Goal: Information Seeking & Learning: Learn about a topic

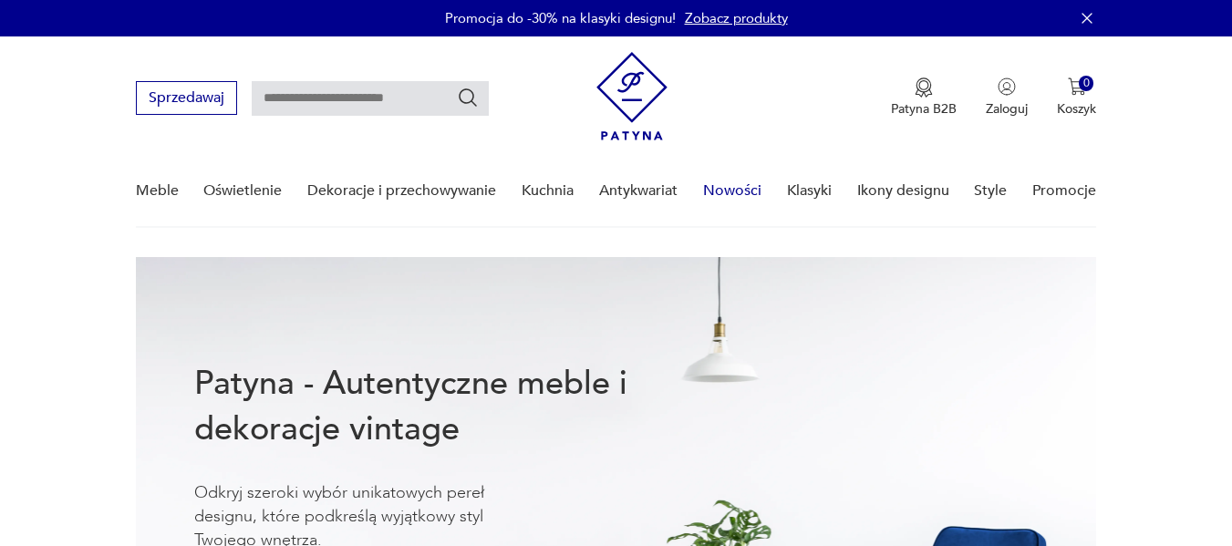
click at [731, 191] on link "Nowości" at bounding box center [732, 191] width 58 height 70
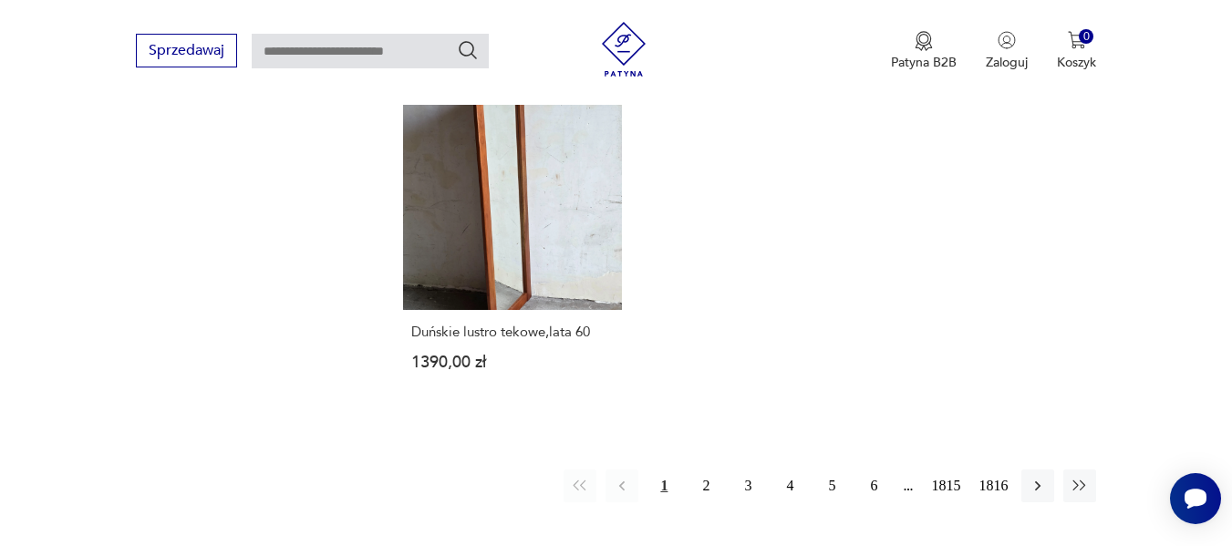
scroll to position [2400, 0]
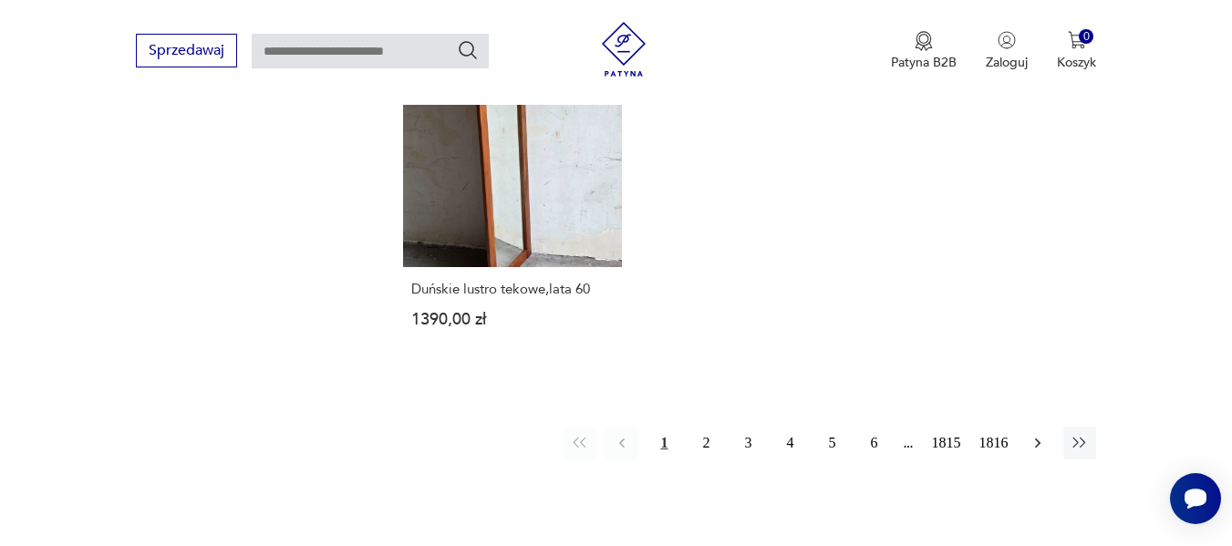
click at [1038, 434] on icon "button" at bounding box center [1037, 443] width 18 height 18
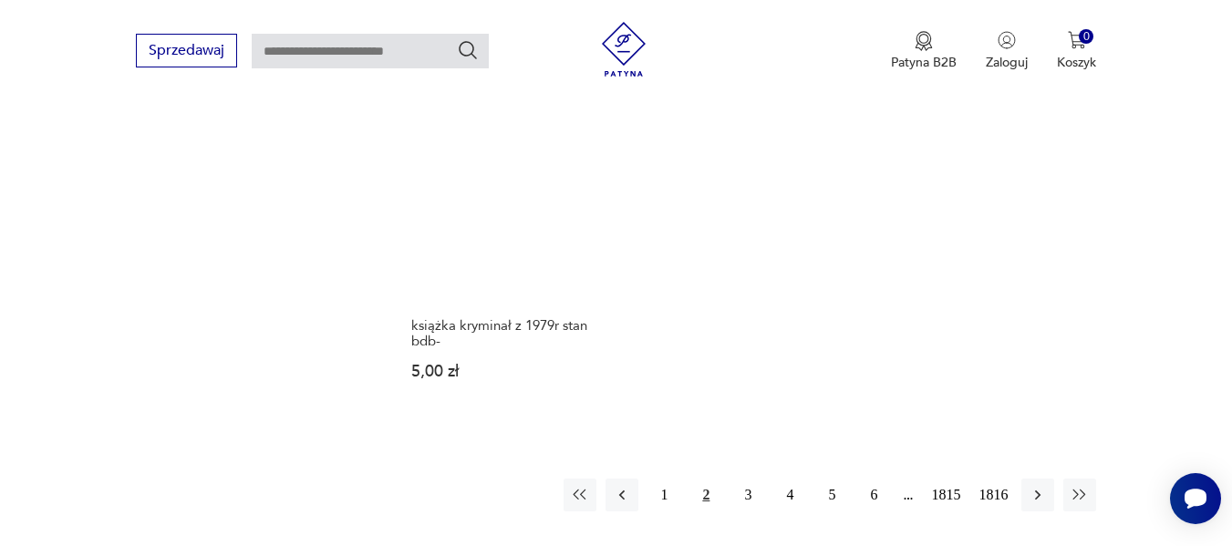
scroll to position [2389, 0]
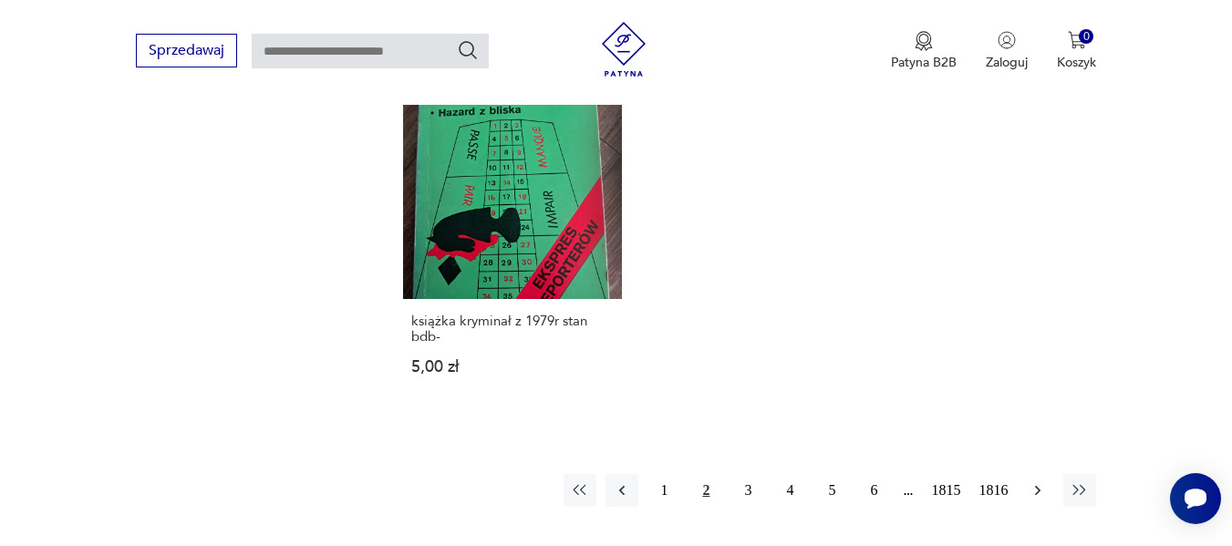
click at [1037, 485] on icon "button" at bounding box center [1037, 490] width 5 height 10
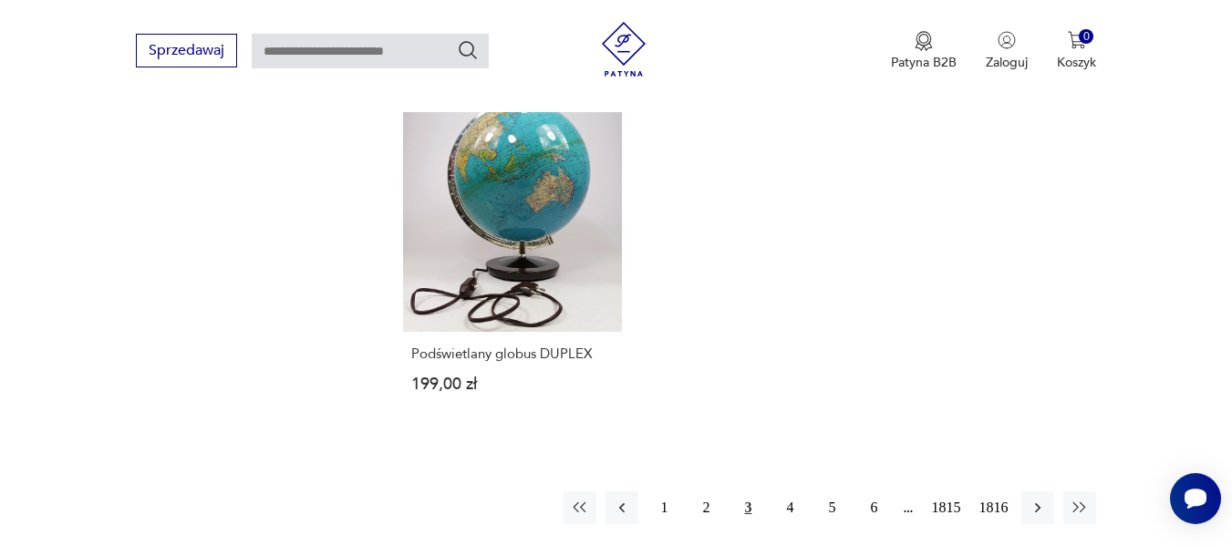
scroll to position [2403, 0]
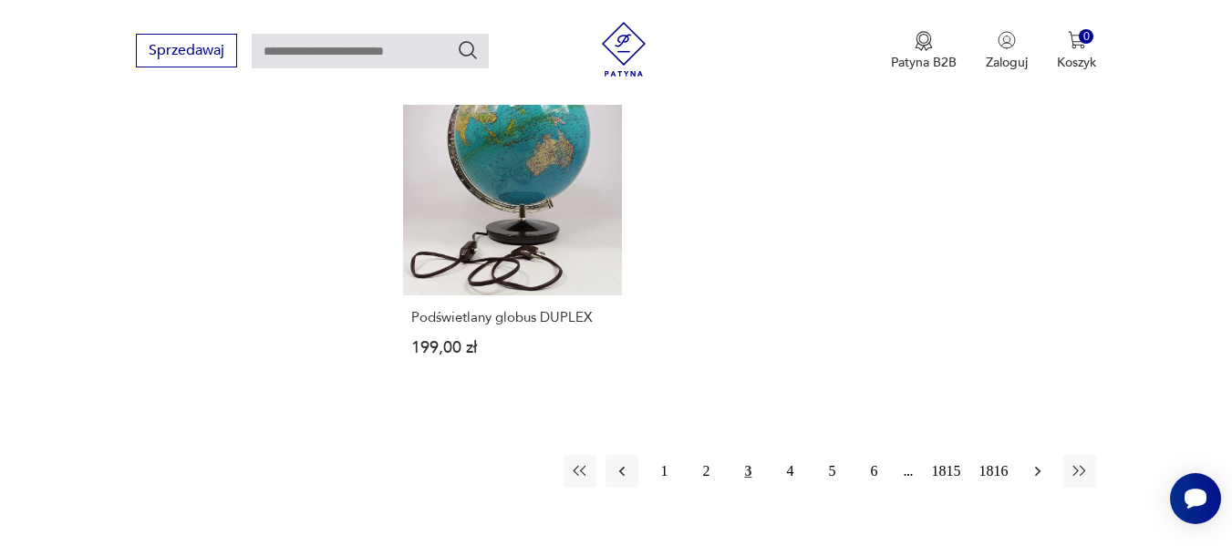
click at [1035, 466] on button "button" at bounding box center [1037, 471] width 33 height 33
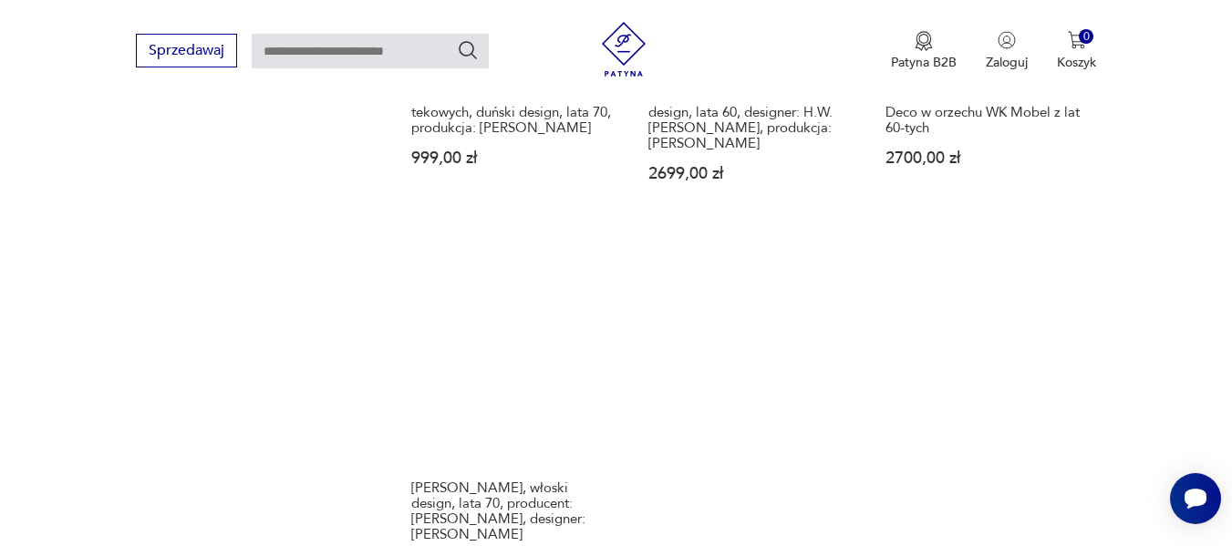
scroll to position [2425, 0]
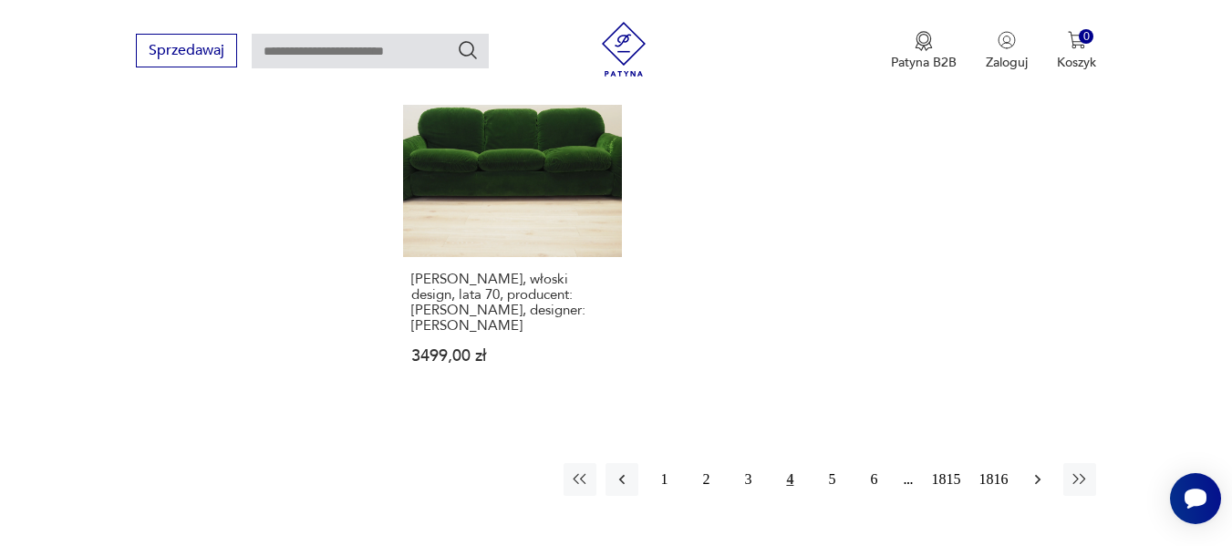
click at [1039, 470] on icon "button" at bounding box center [1037, 479] width 18 height 18
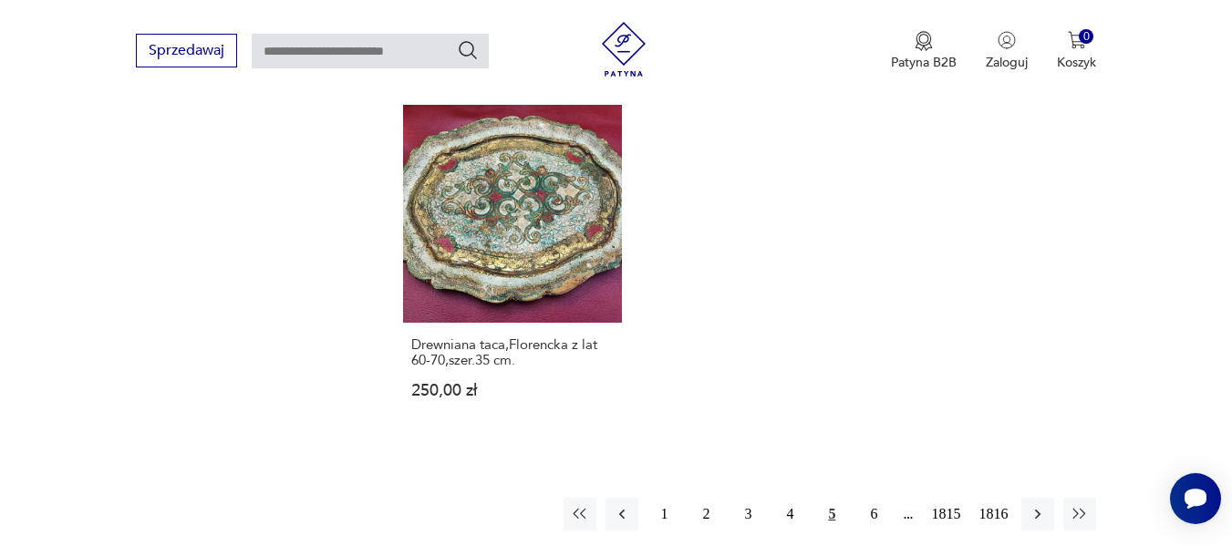
scroll to position [2389, 0]
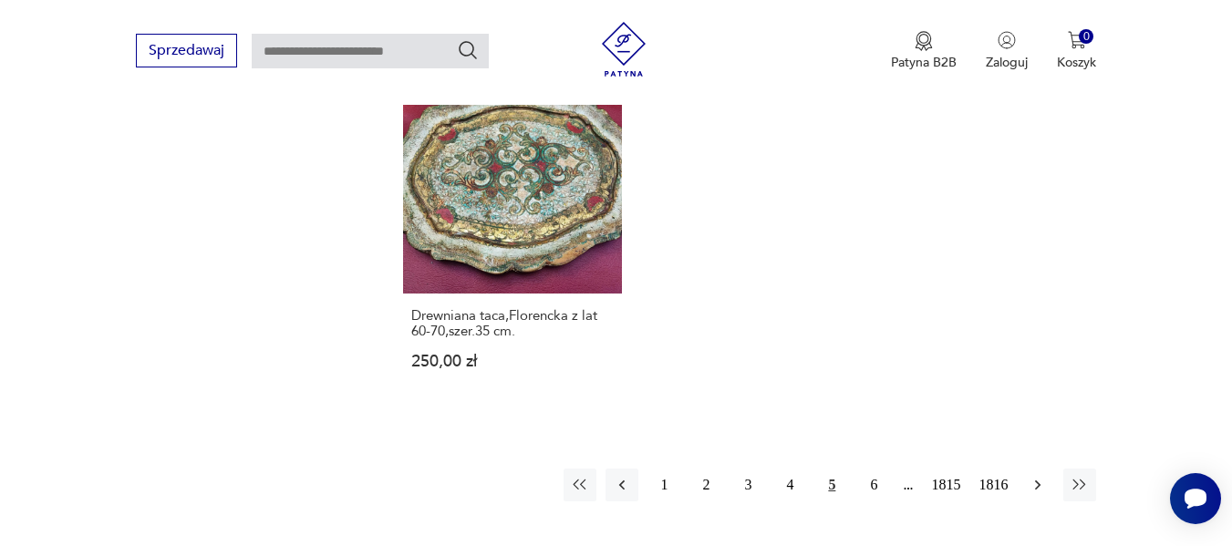
click at [1028, 469] on button "button" at bounding box center [1037, 485] width 33 height 33
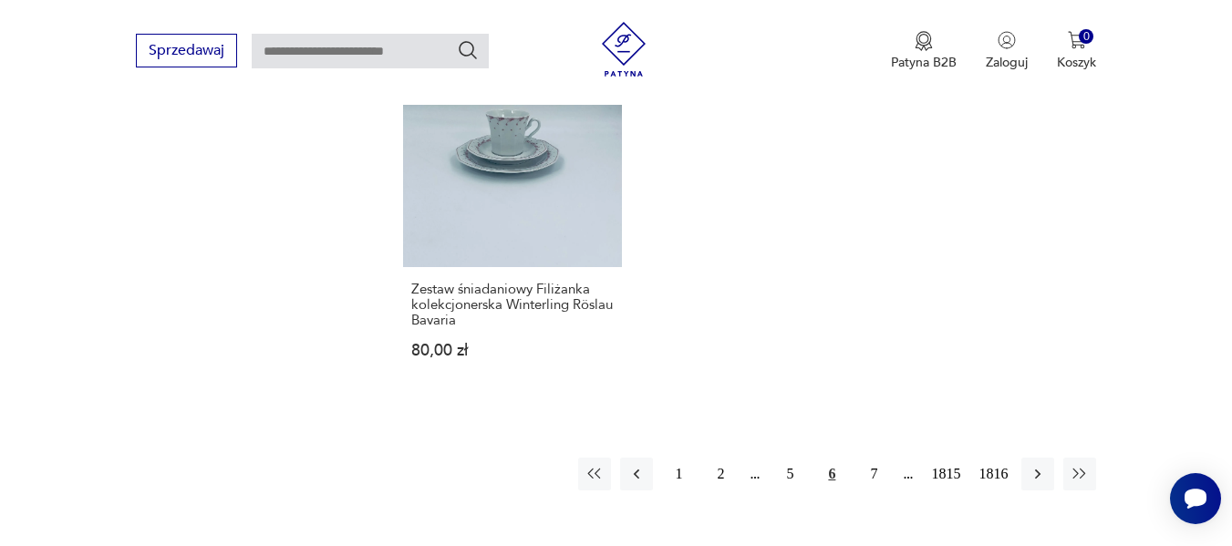
scroll to position [2389, 0]
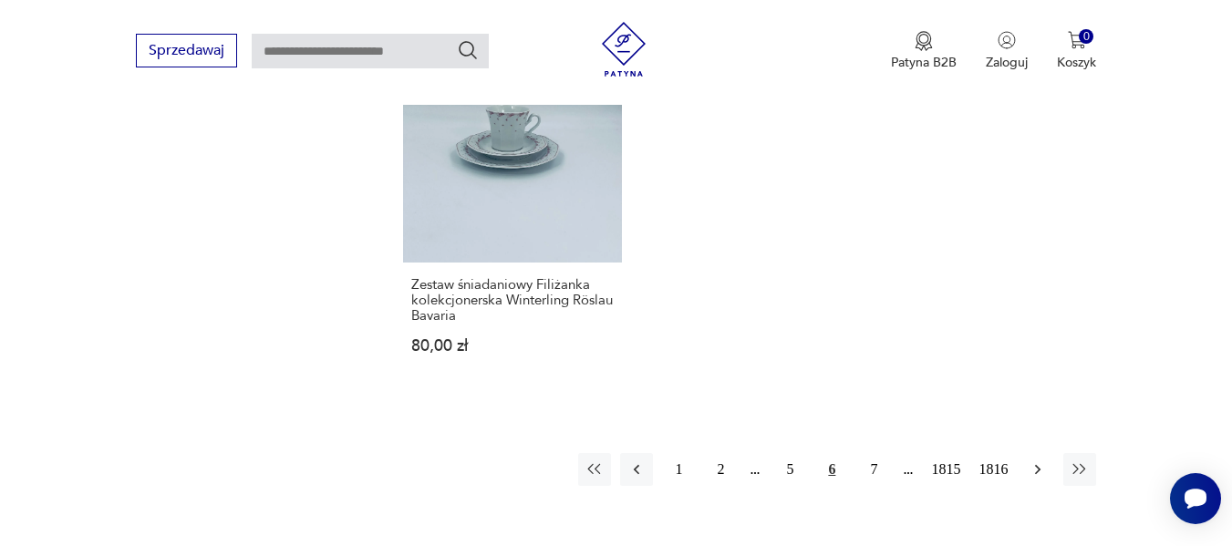
click at [1030, 460] on icon "button" at bounding box center [1037, 469] width 18 height 18
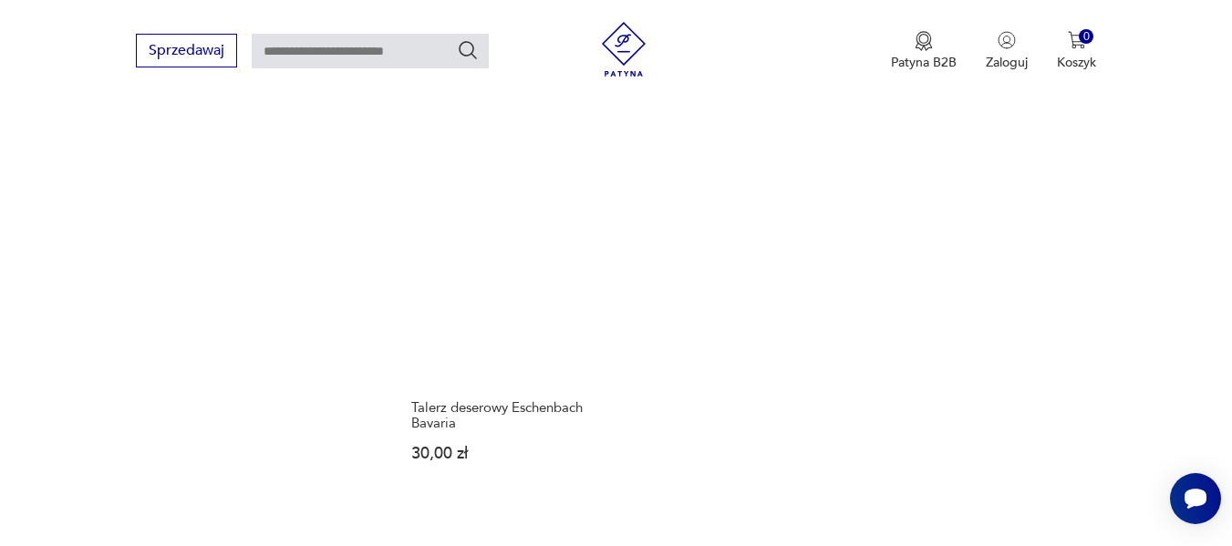
scroll to position [2389, 0]
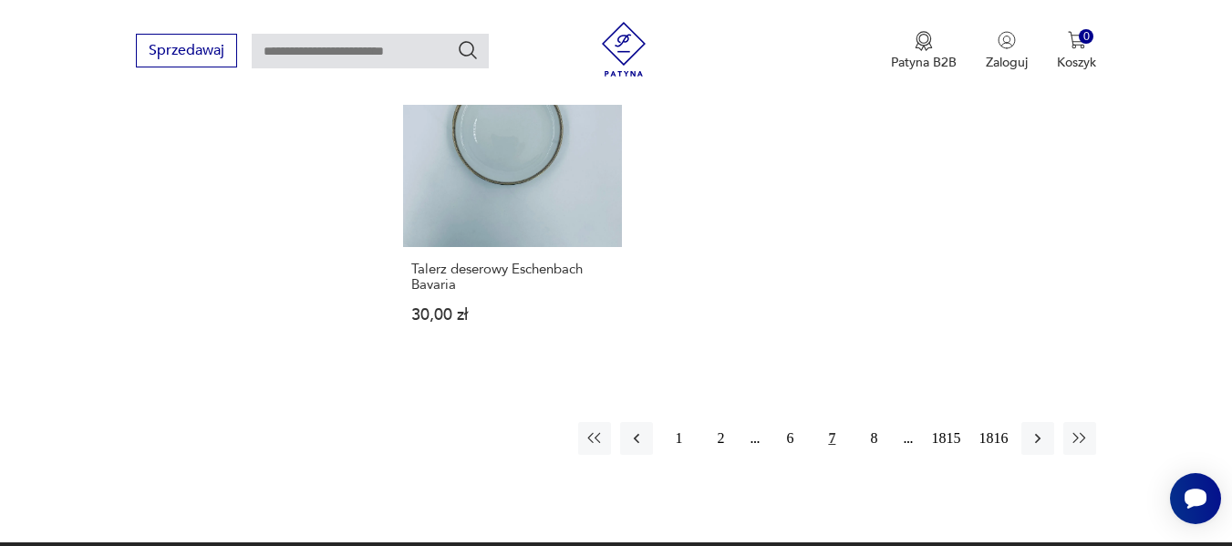
click at [1030, 436] on icon "button" at bounding box center [1037, 438] width 18 height 18
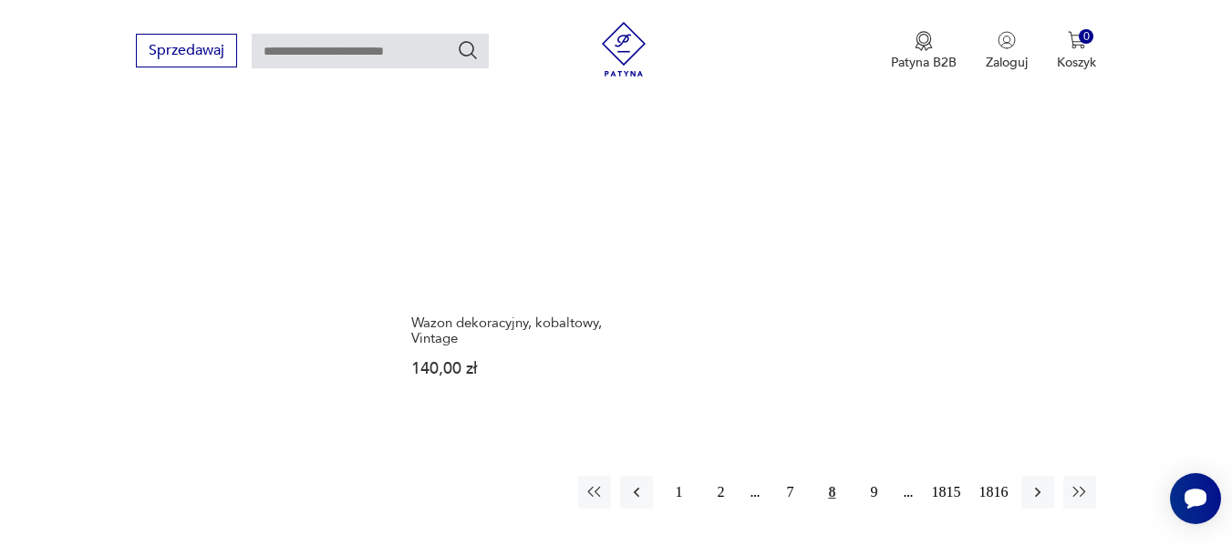
scroll to position [2352, 0]
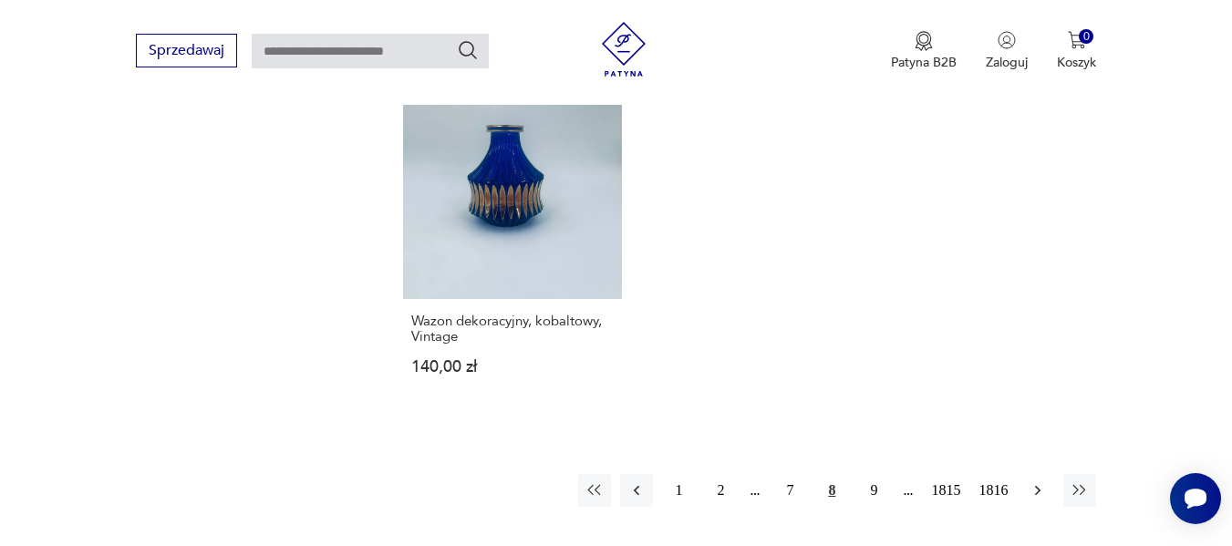
click at [1036, 481] on icon "button" at bounding box center [1037, 490] width 18 height 18
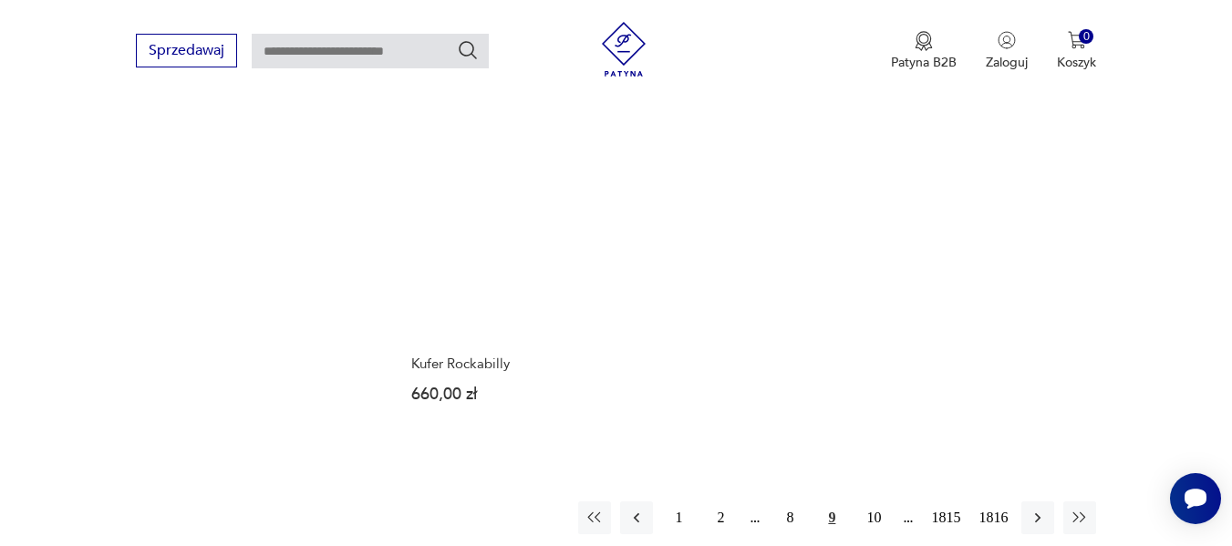
scroll to position [2285, 0]
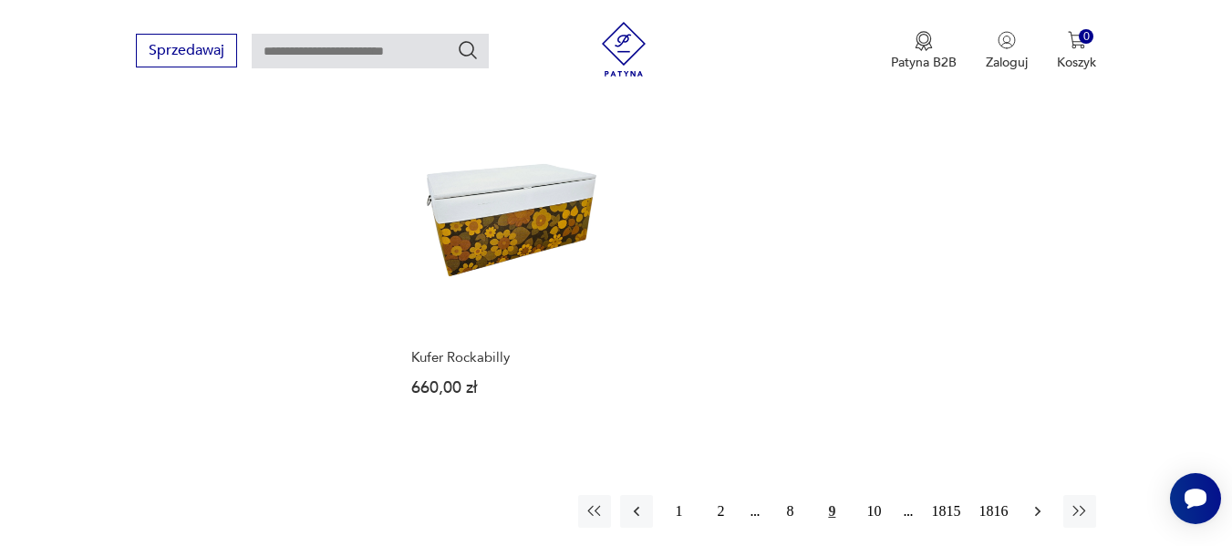
click at [1039, 502] on icon "button" at bounding box center [1037, 511] width 18 height 18
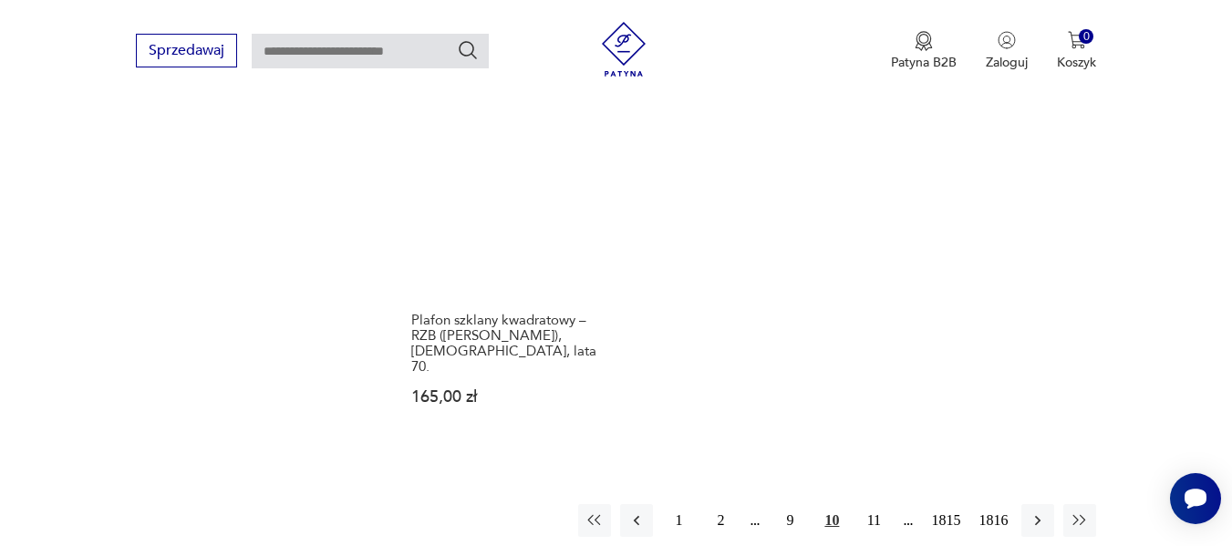
scroll to position [2411, 0]
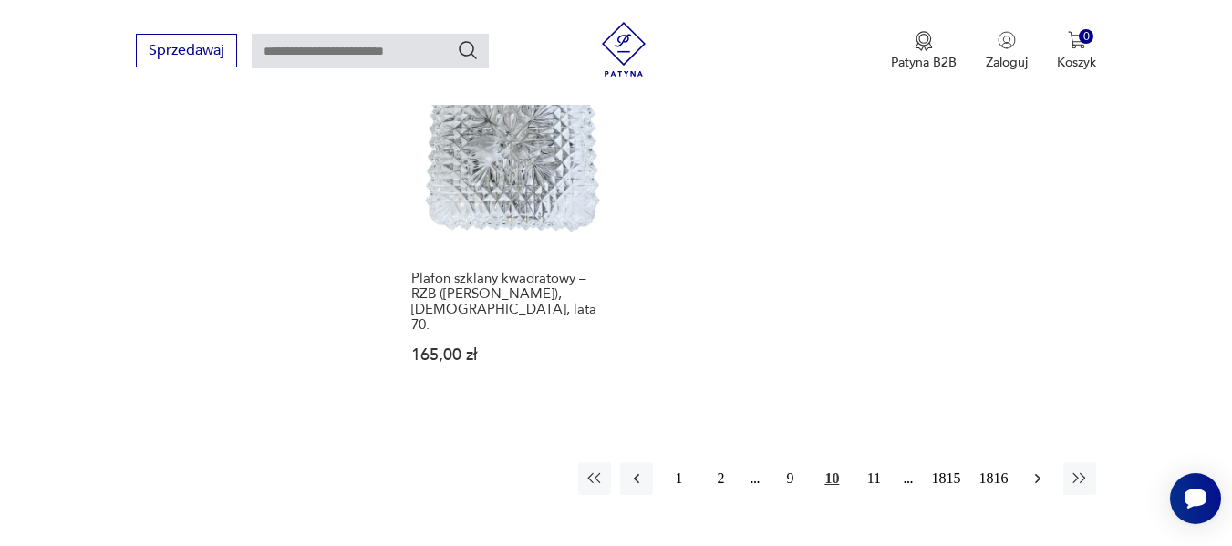
click at [1038, 473] on icon "button" at bounding box center [1037, 478] width 5 height 10
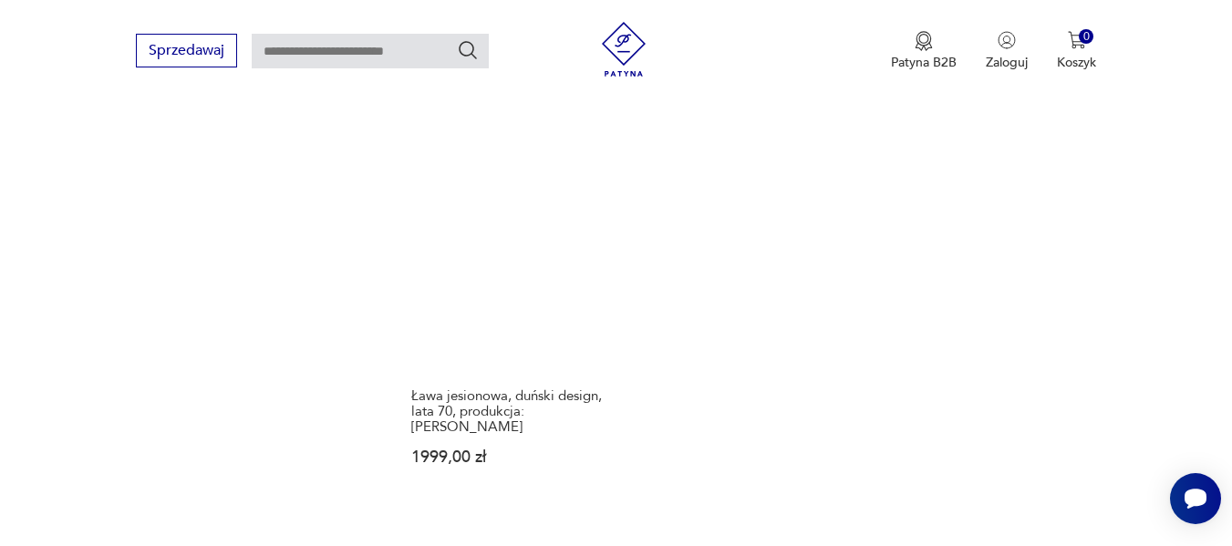
scroll to position [2373, 0]
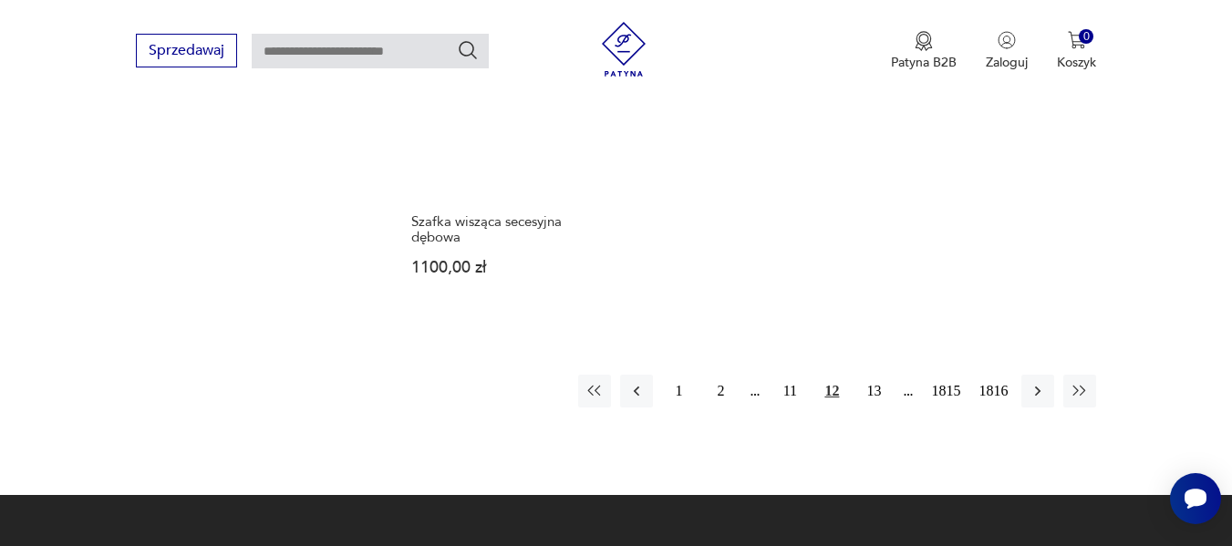
scroll to position [2442, 0]
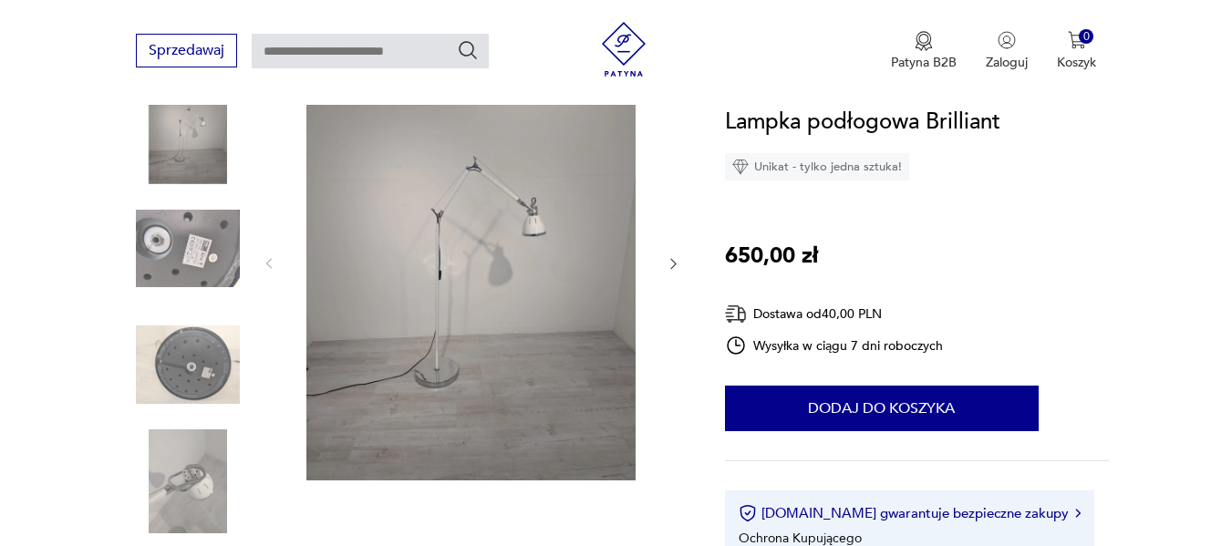
click at [460, 241] on img at bounding box center [471, 262] width 352 height 437
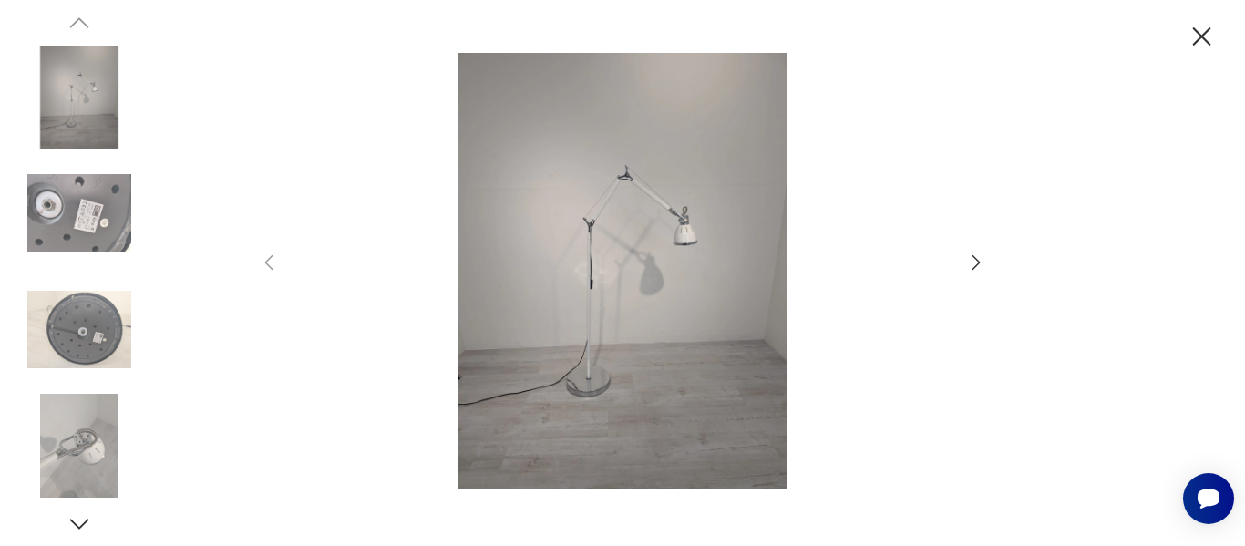
click at [696, 295] on img at bounding box center [622, 271] width 649 height 437
click at [975, 258] on icon "button" at bounding box center [977, 263] width 22 height 22
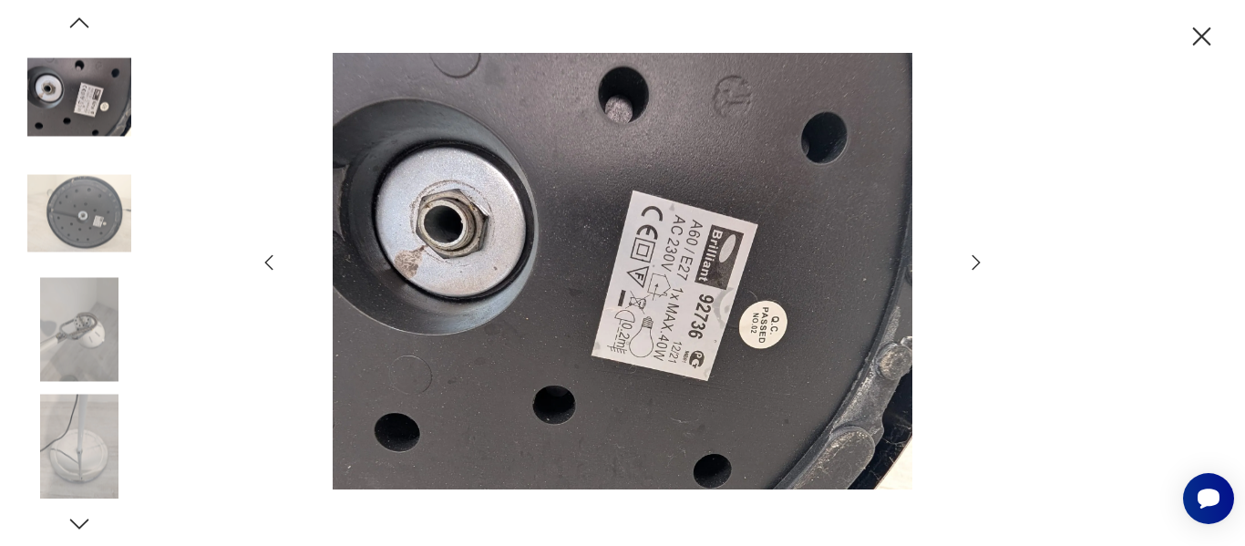
click at [975, 258] on icon "button" at bounding box center [977, 263] width 22 height 22
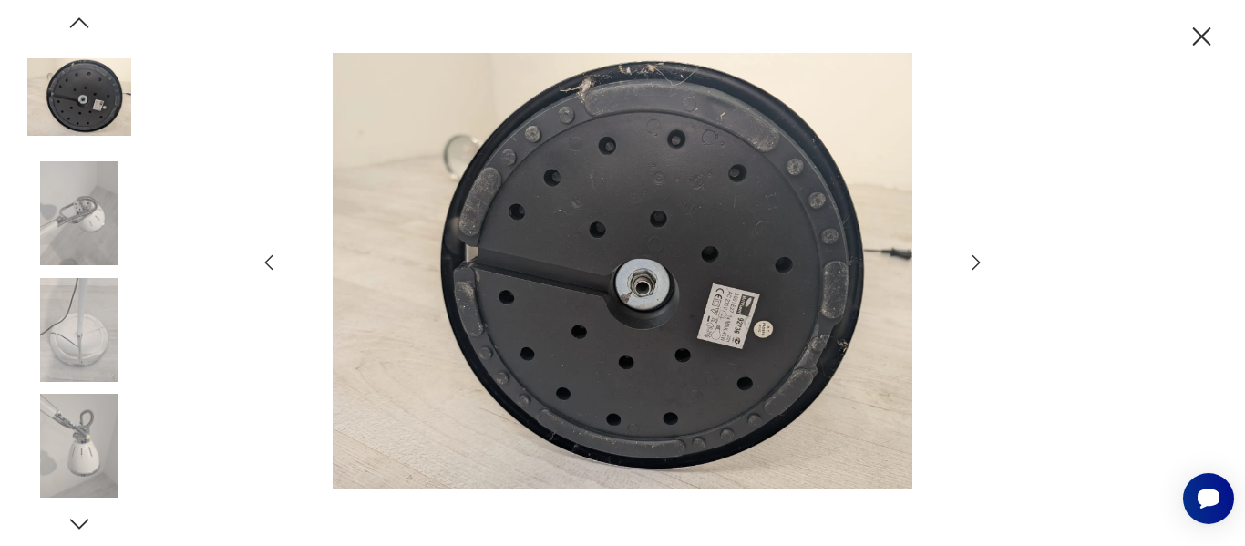
click at [975, 258] on icon "button" at bounding box center [977, 263] width 22 height 22
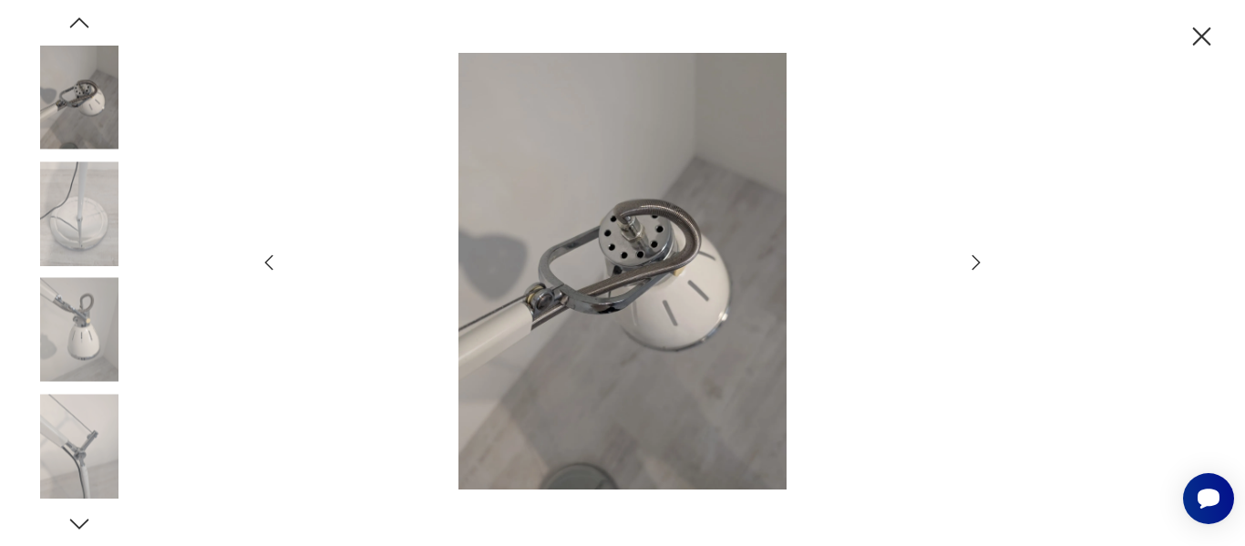
click at [975, 258] on icon "button" at bounding box center [977, 263] width 22 height 22
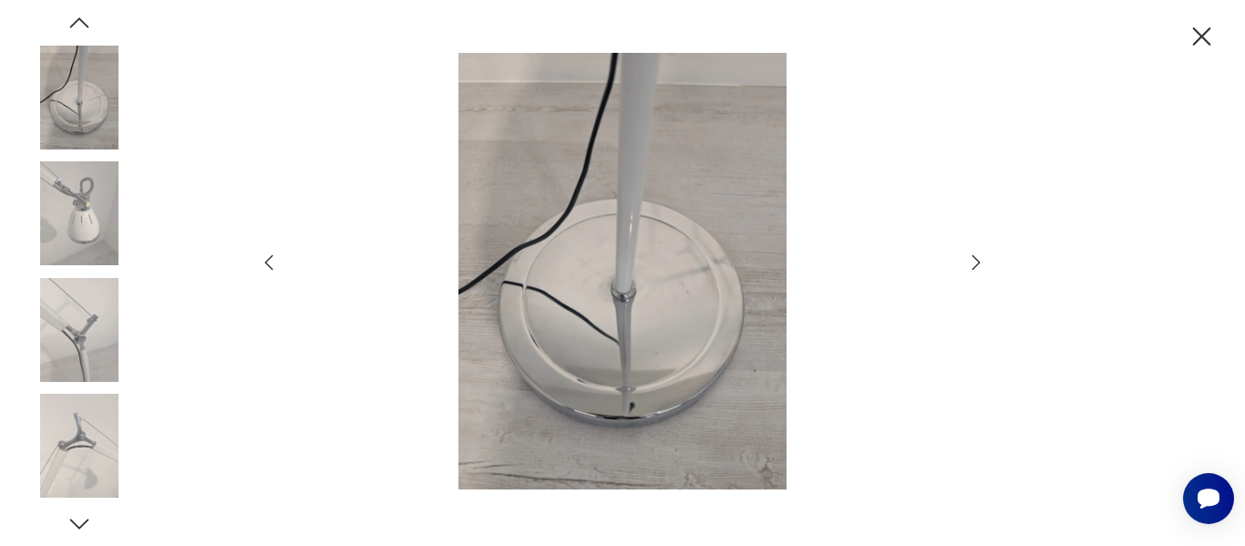
click at [975, 258] on icon "button" at bounding box center [977, 263] width 22 height 22
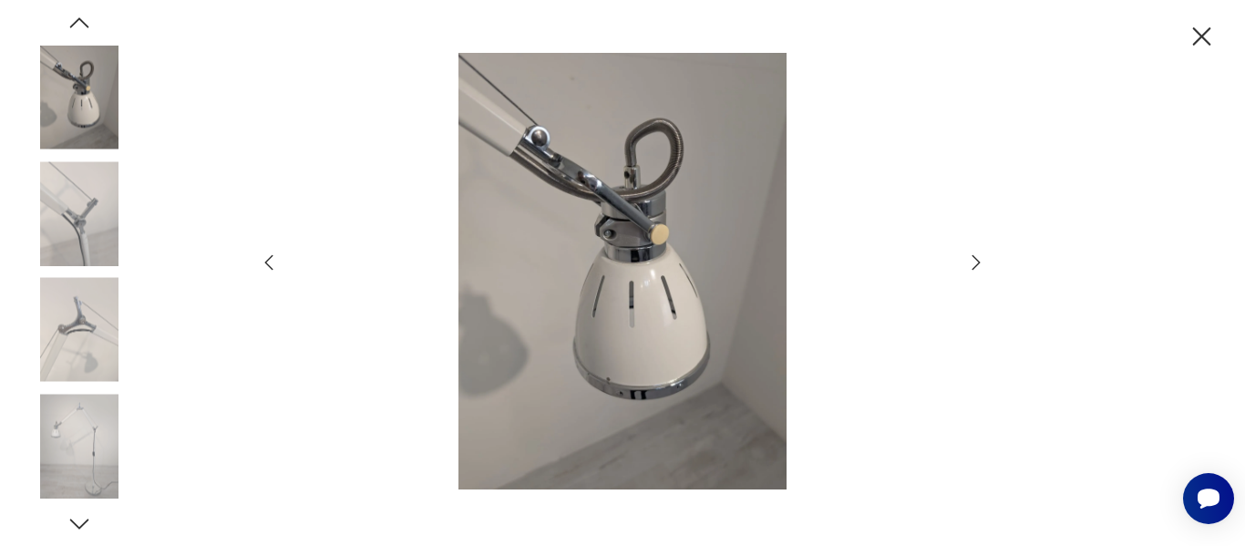
click at [975, 258] on icon "button" at bounding box center [977, 263] width 22 height 22
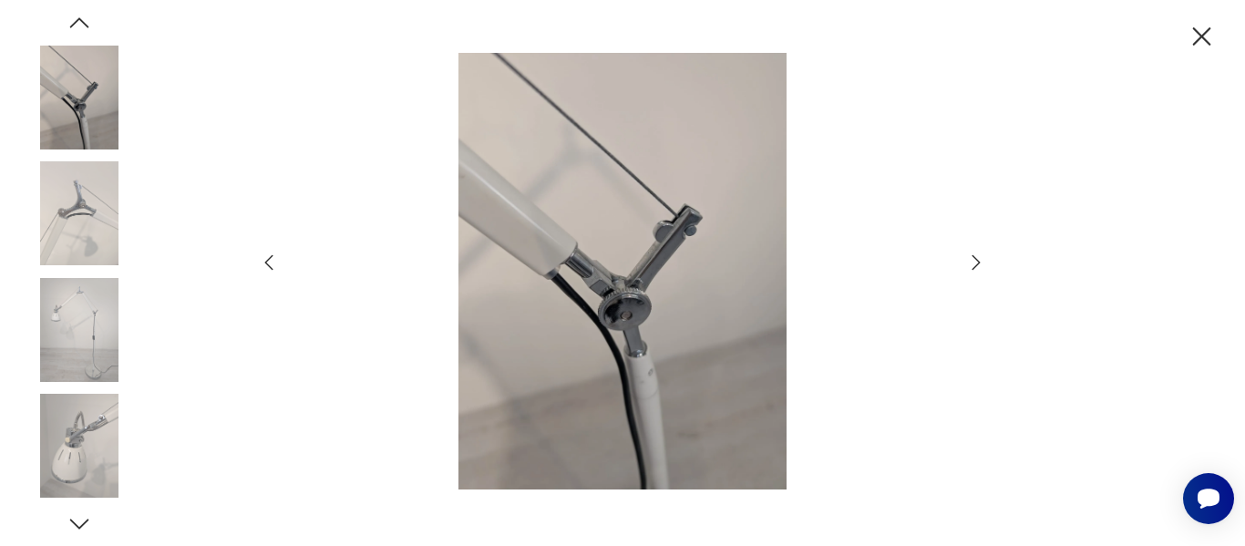
click at [975, 258] on icon "button" at bounding box center [977, 263] width 22 height 22
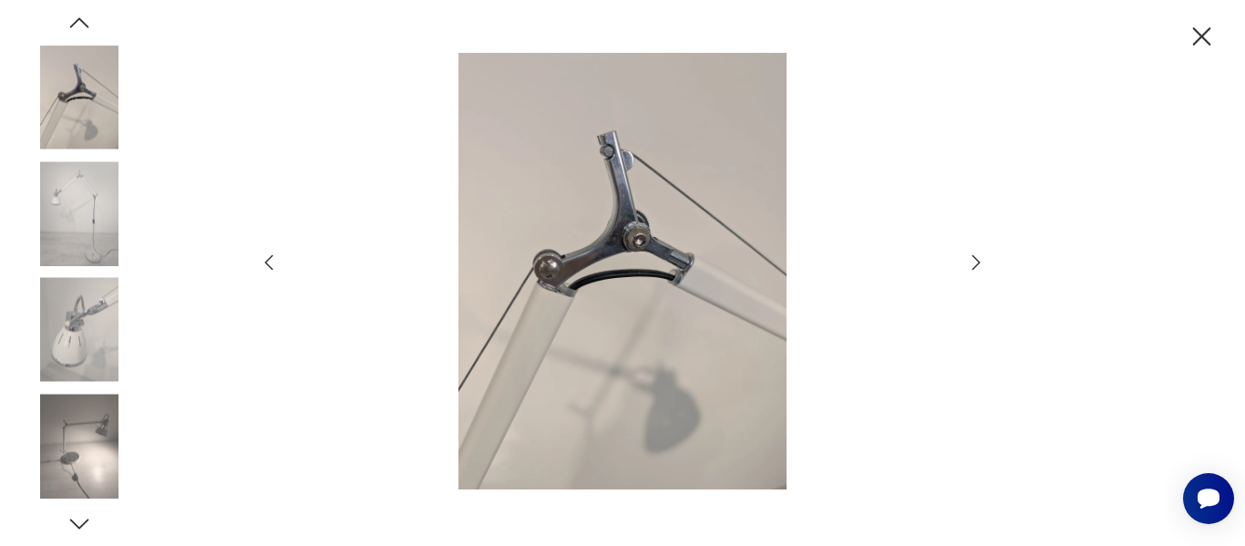
click at [975, 258] on icon "button" at bounding box center [977, 263] width 22 height 22
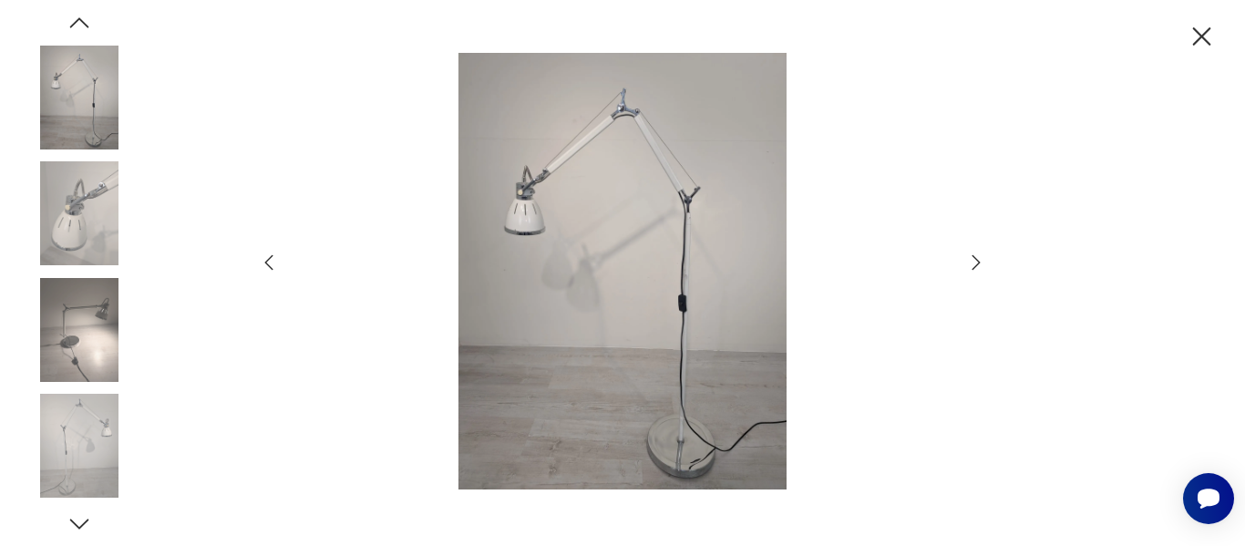
click at [975, 258] on icon "button" at bounding box center [977, 263] width 22 height 22
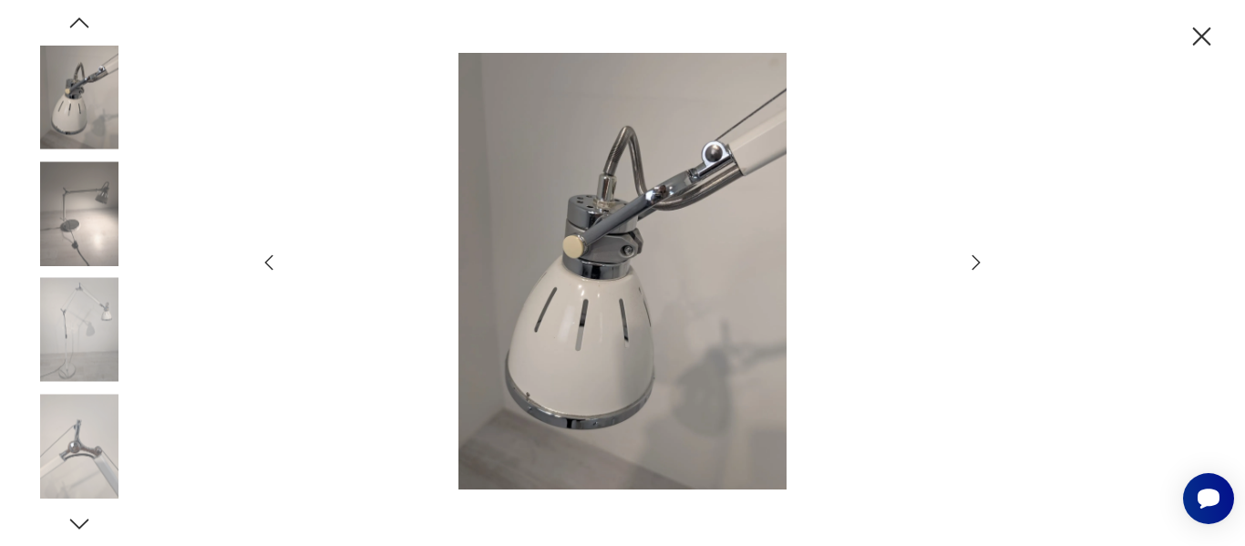
click at [975, 258] on icon "button" at bounding box center [977, 263] width 22 height 22
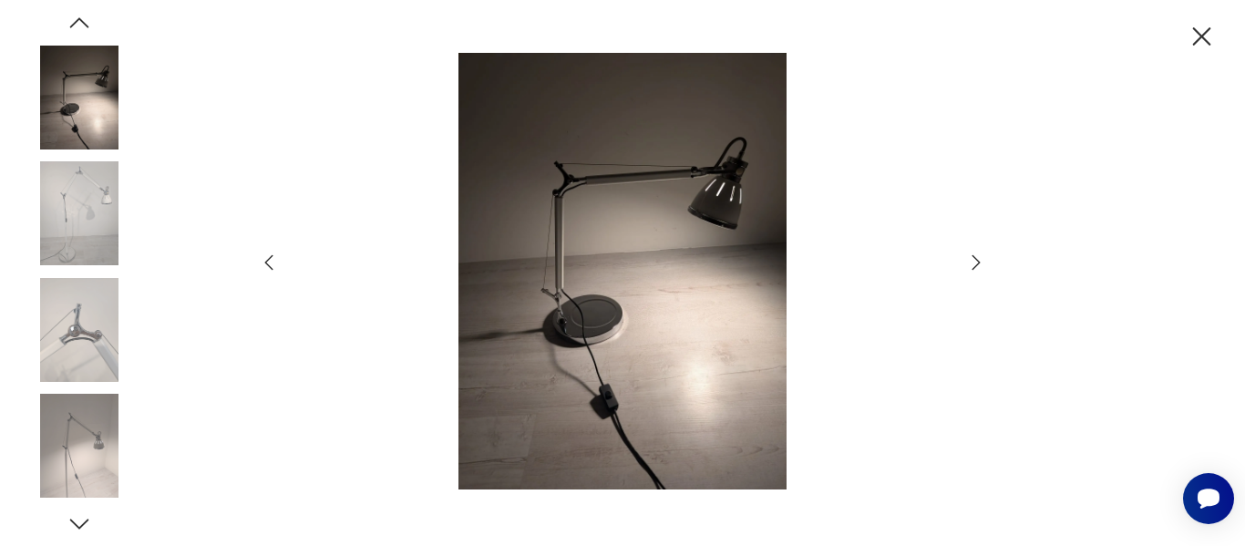
click at [975, 258] on icon "button" at bounding box center [977, 263] width 22 height 22
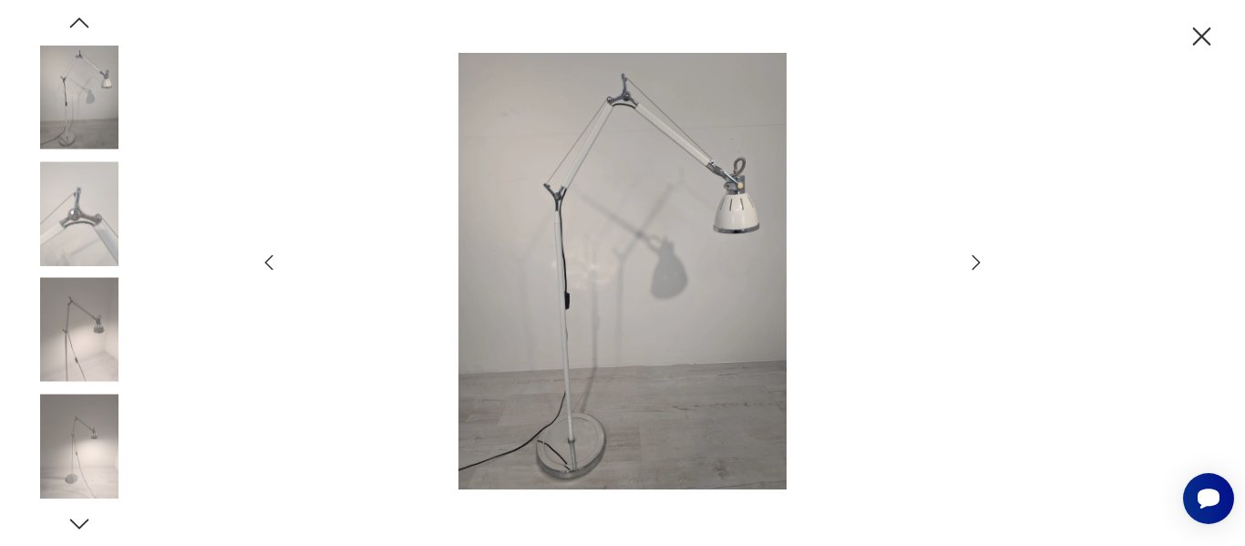
click at [975, 258] on icon "button" at bounding box center [977, 263] width 22 height 22
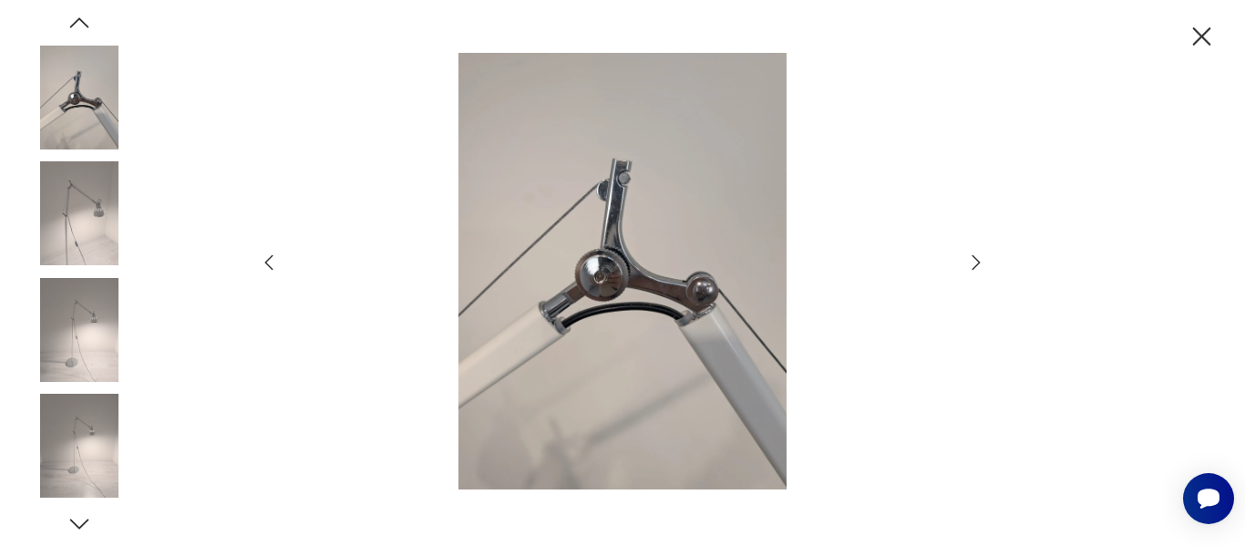
click at [1198, 36] on icon "button" at bounding box center [1202, 37] width 32 height 32
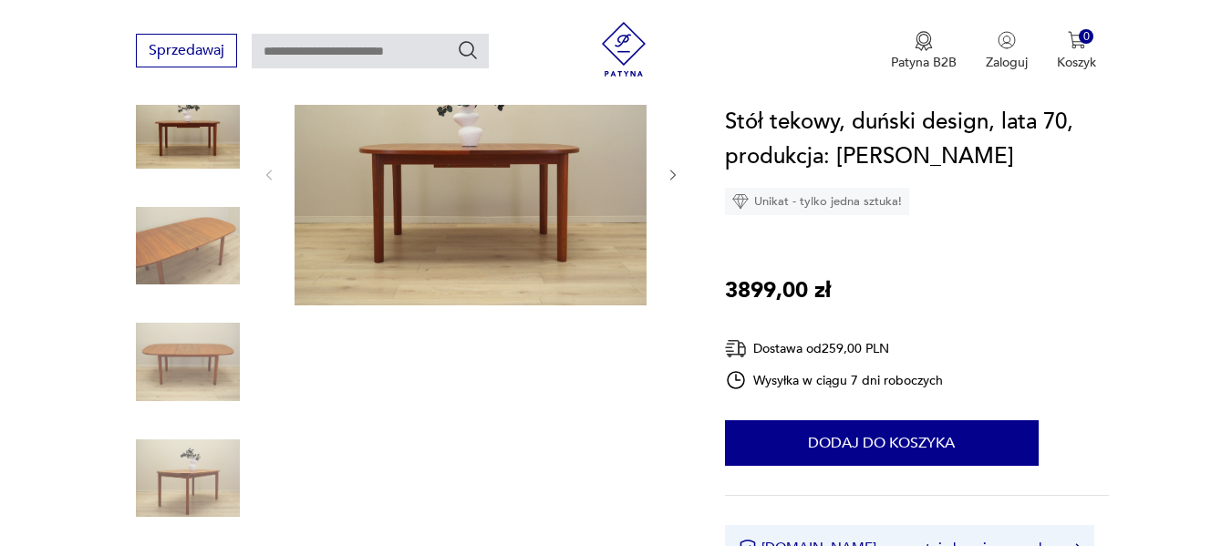
click at [669, 175] on icon "button" at bounding box center [674, 176] width 16 height 16
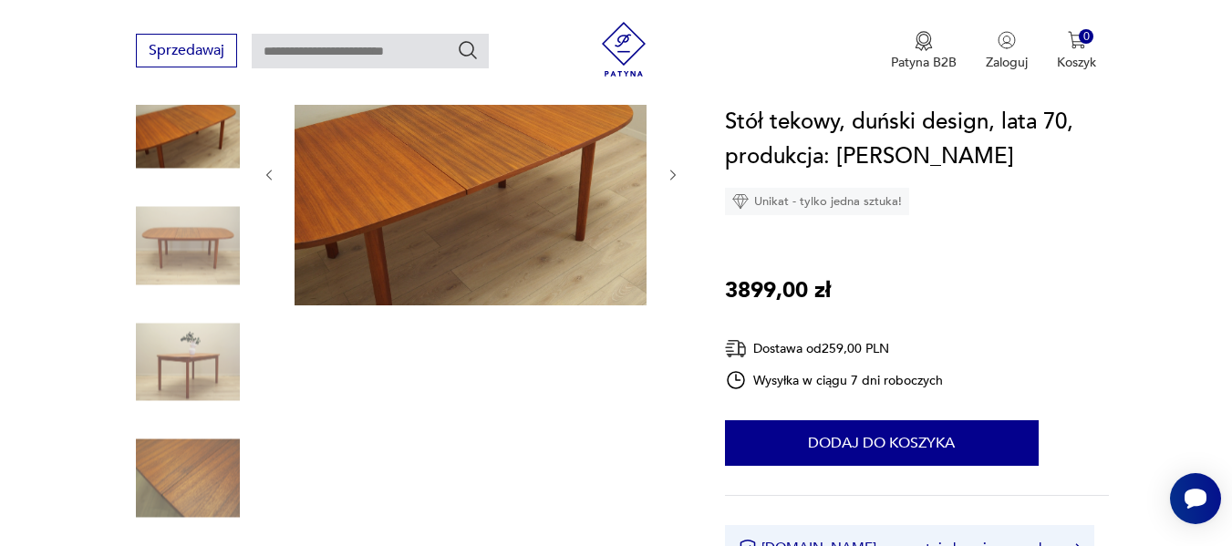
click at [669, 175] on icon "button" at bounding box center [674, 176] width 16 height 16
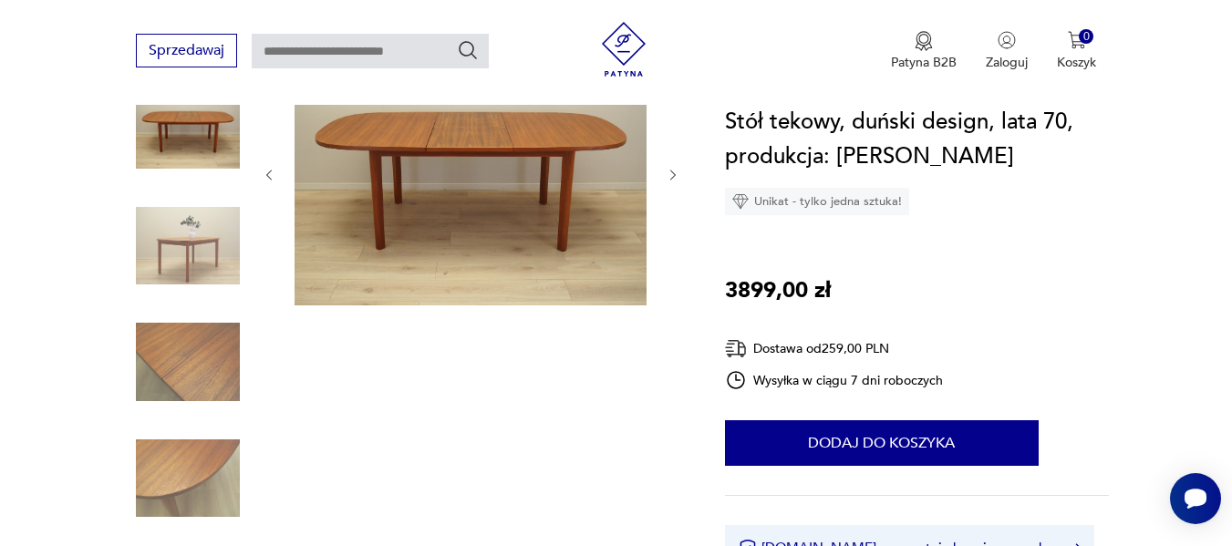
click at [669, 175] on icon "button" at bounding box center [674, 176] width 16 height 16
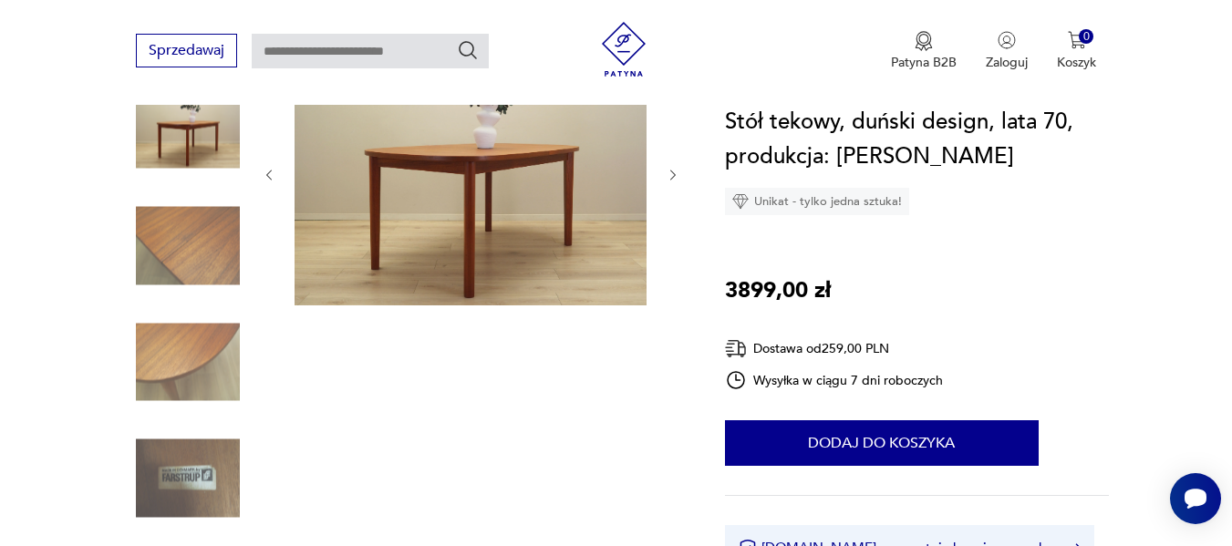
click at [669, 175] on icon "button" at bounding box center [674, 176] width 16 height 16
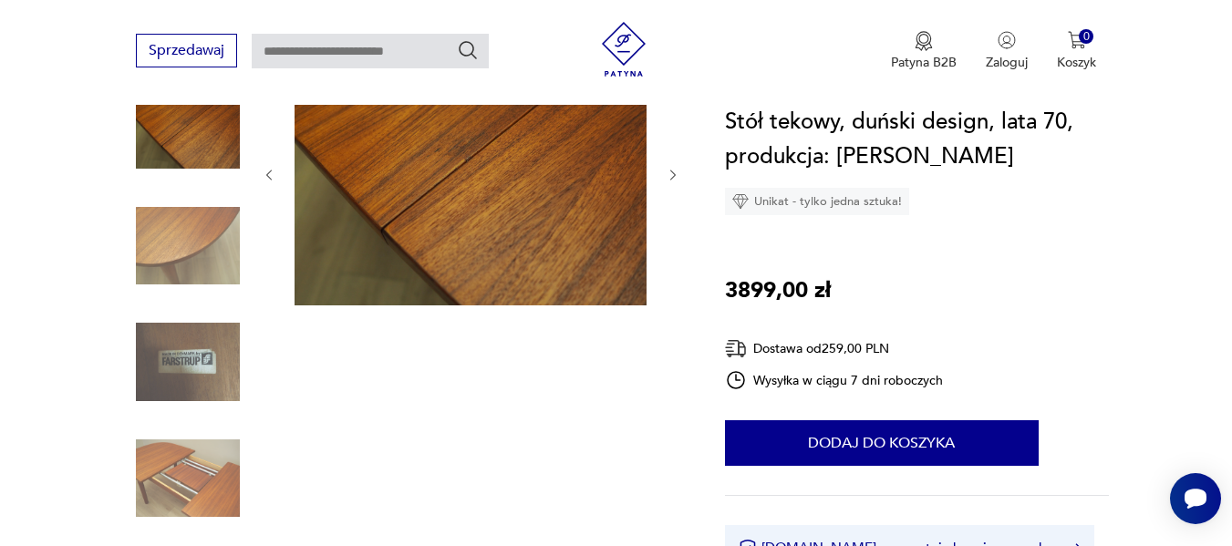
click at [669, 175] on icon "button" at bounding box center [674, 176] width 16 height 16
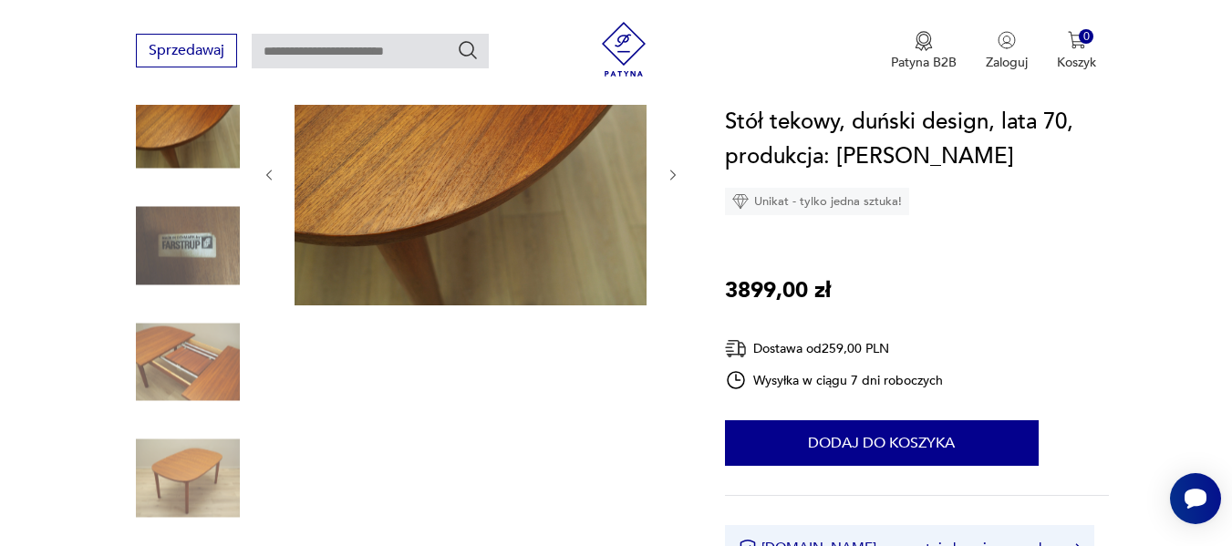
click at [669, 175] on icon "button" at bounding box center [674, 176] width 16 height 16
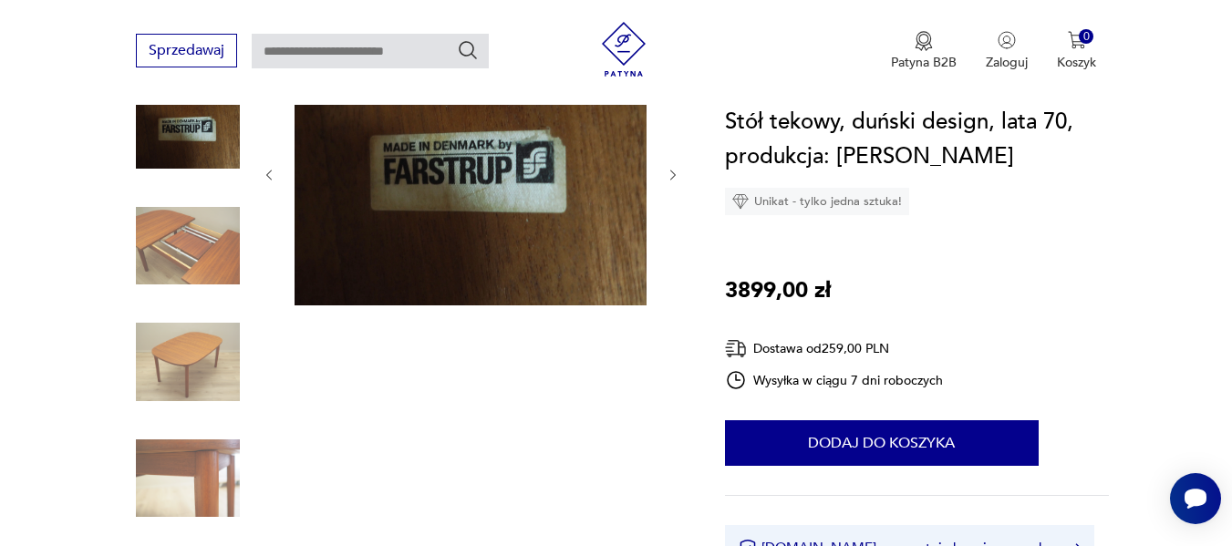
click at [669, 175] on icon "button" at bounding box center [674, 176] width 16 height 16
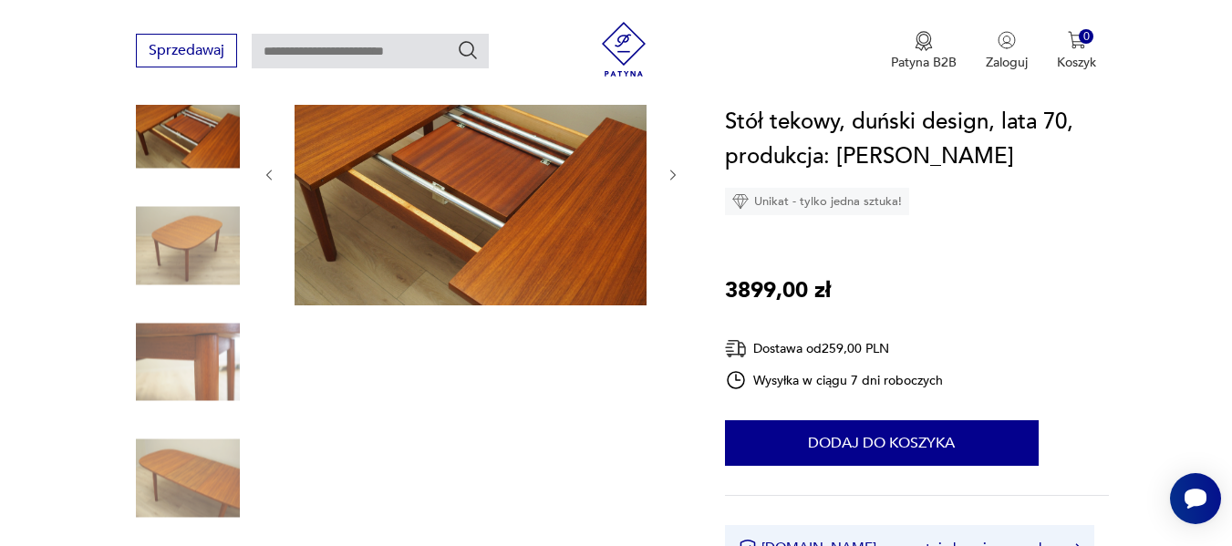
click at [669, 175] on icon "button" at bounding box center [674, 176] width 16 height 16
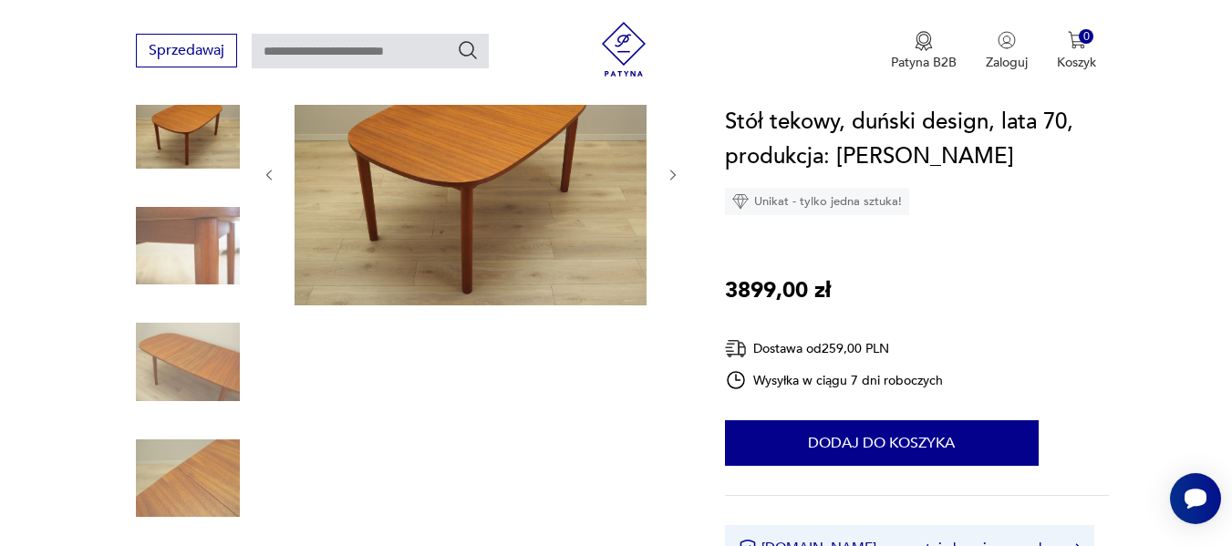
click at [669, 175] on icon "button" at bounding box center [674, 176] width 16 height 16
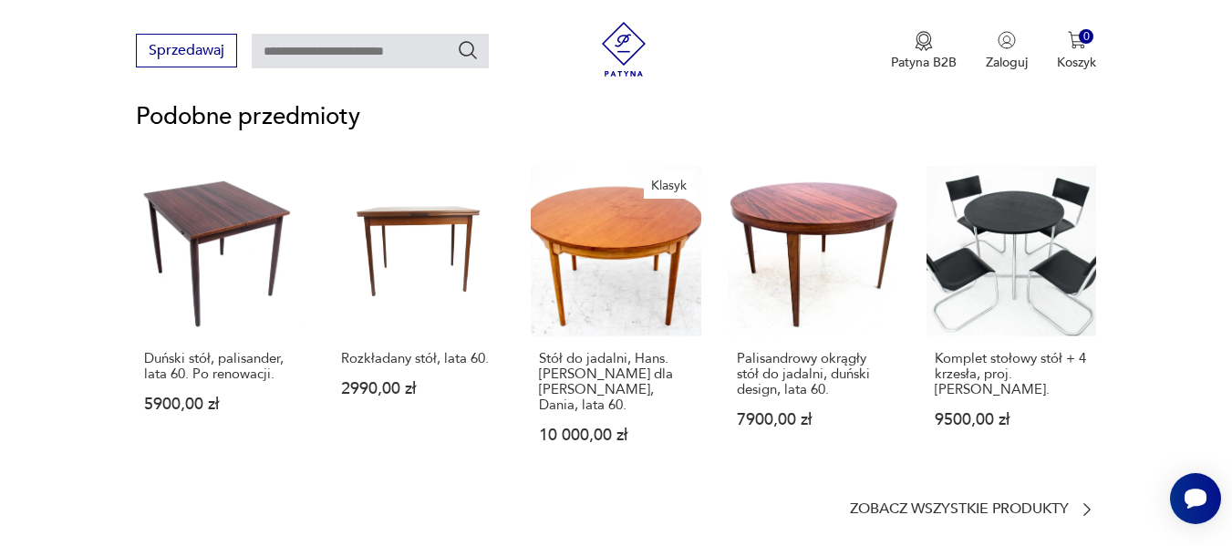
scroll to position [1461, 0]
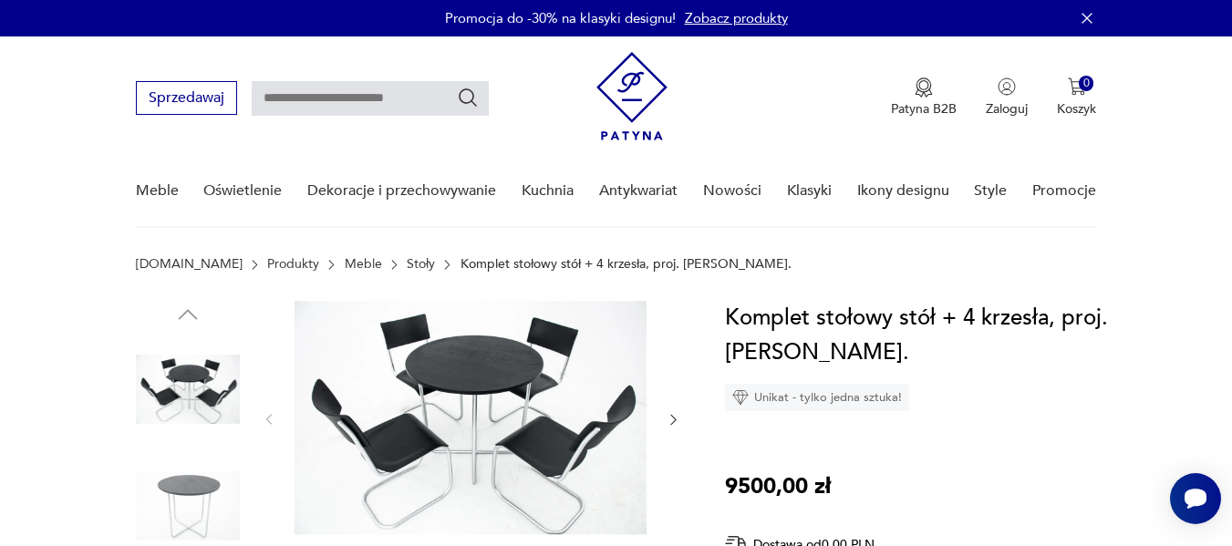
scroll to position [161, 0]
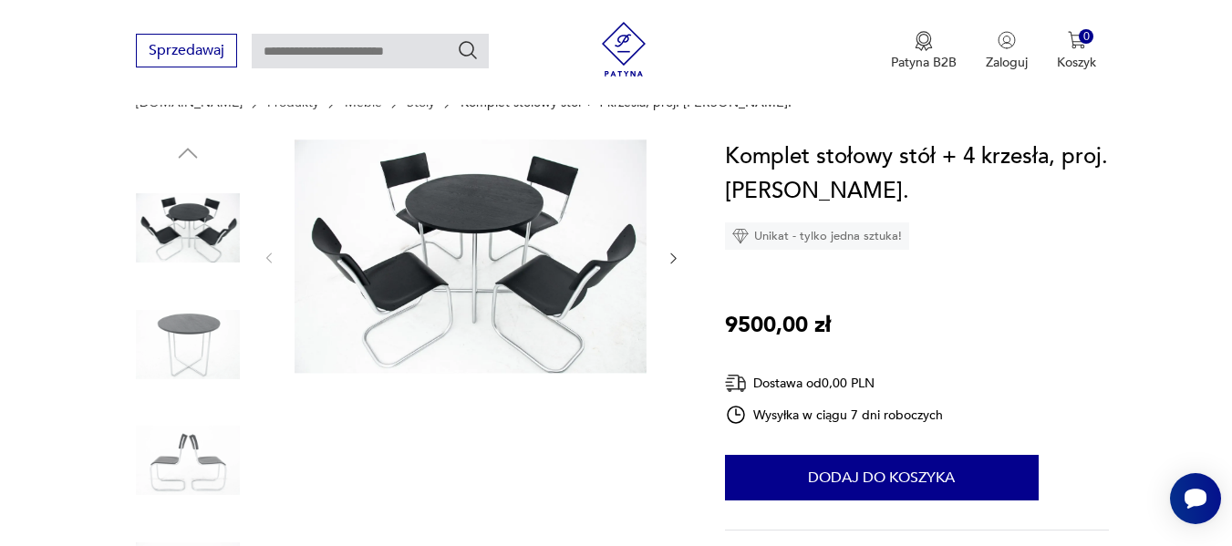
click at [670, 260] on icon "button" at bounding box center [674, 259] width 16 height 16
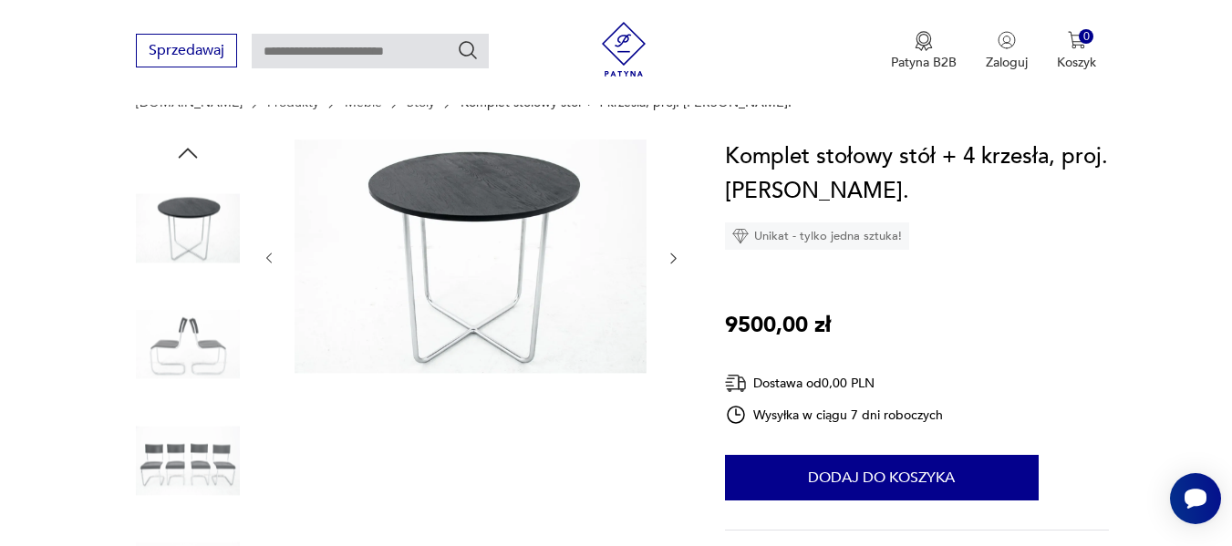
click at [670, 260] on icon "button" at bounding box center [674, 259] width 16 height 16
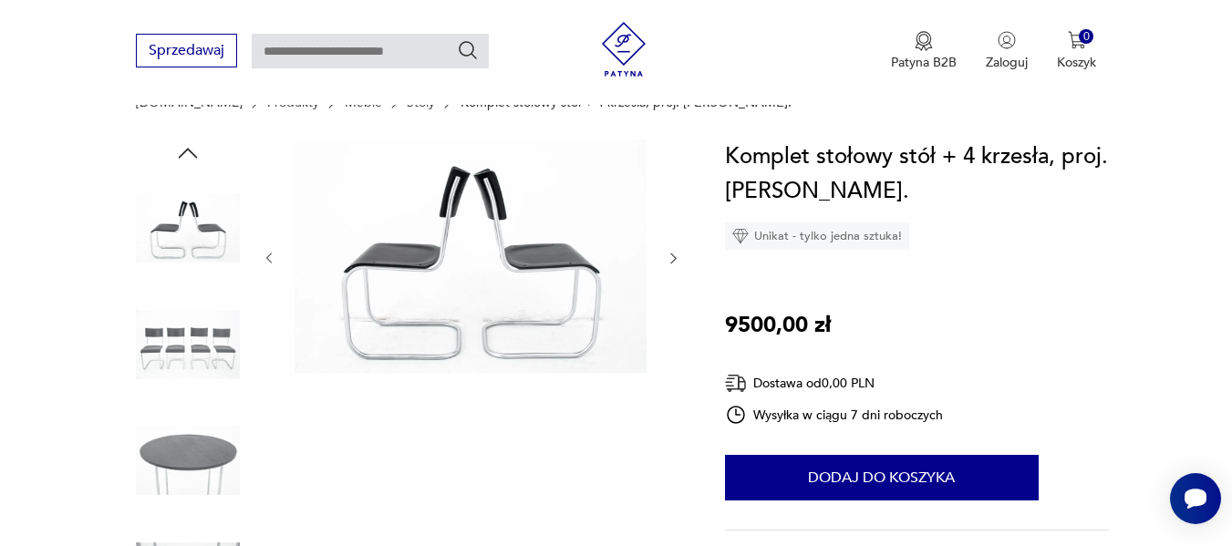
click at [670, 260] on icon "button" at bounding box center [674, 259] width 16 height 16
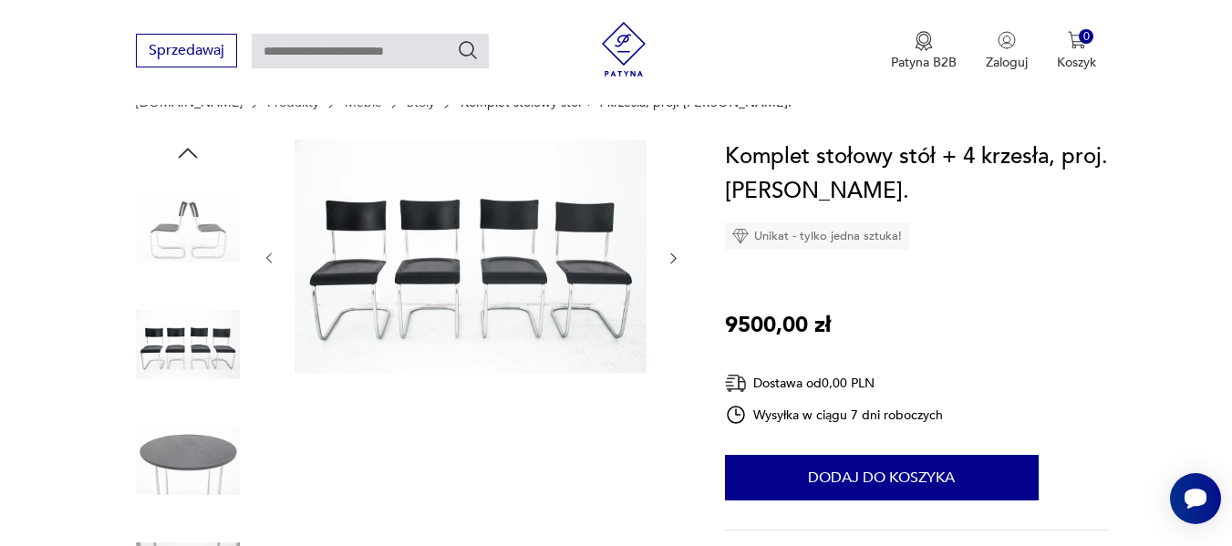
click at [670, 260] on icon "button" at bounding box center [674, 259] width 16 height 16
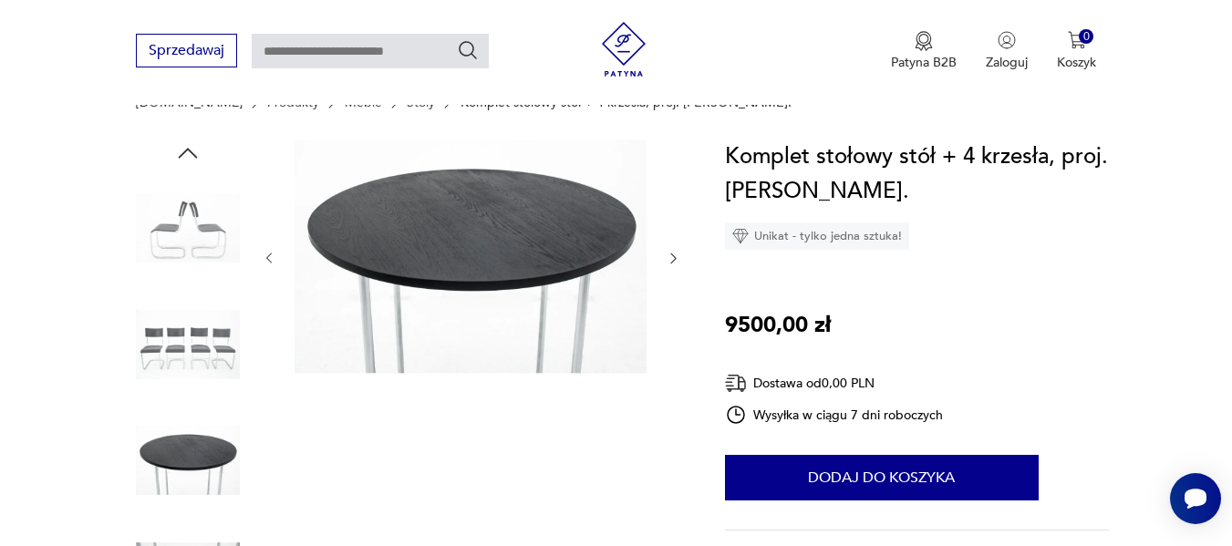
click at [670, 260] on icon "button" at bounding box center [674, 259] width 16 height 16
